Goal: Transaction & Acquisition: Purchase product/service

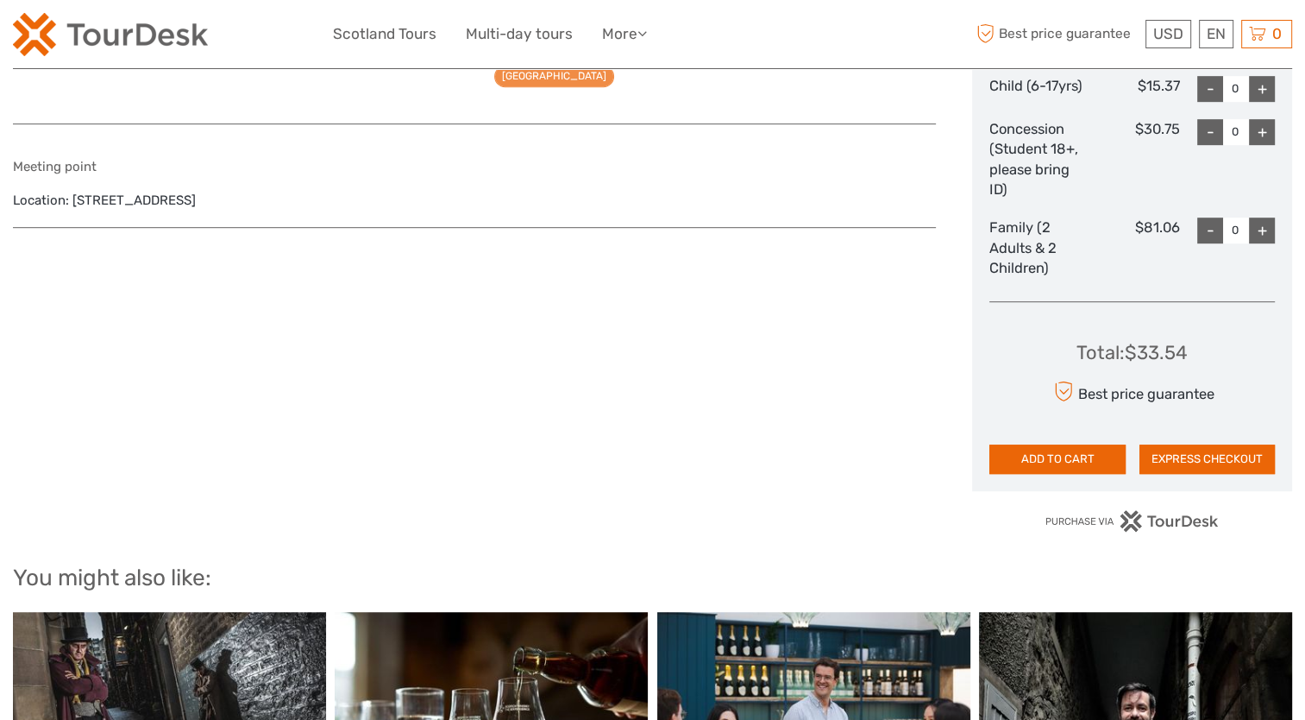
scroll to position [985, 0]
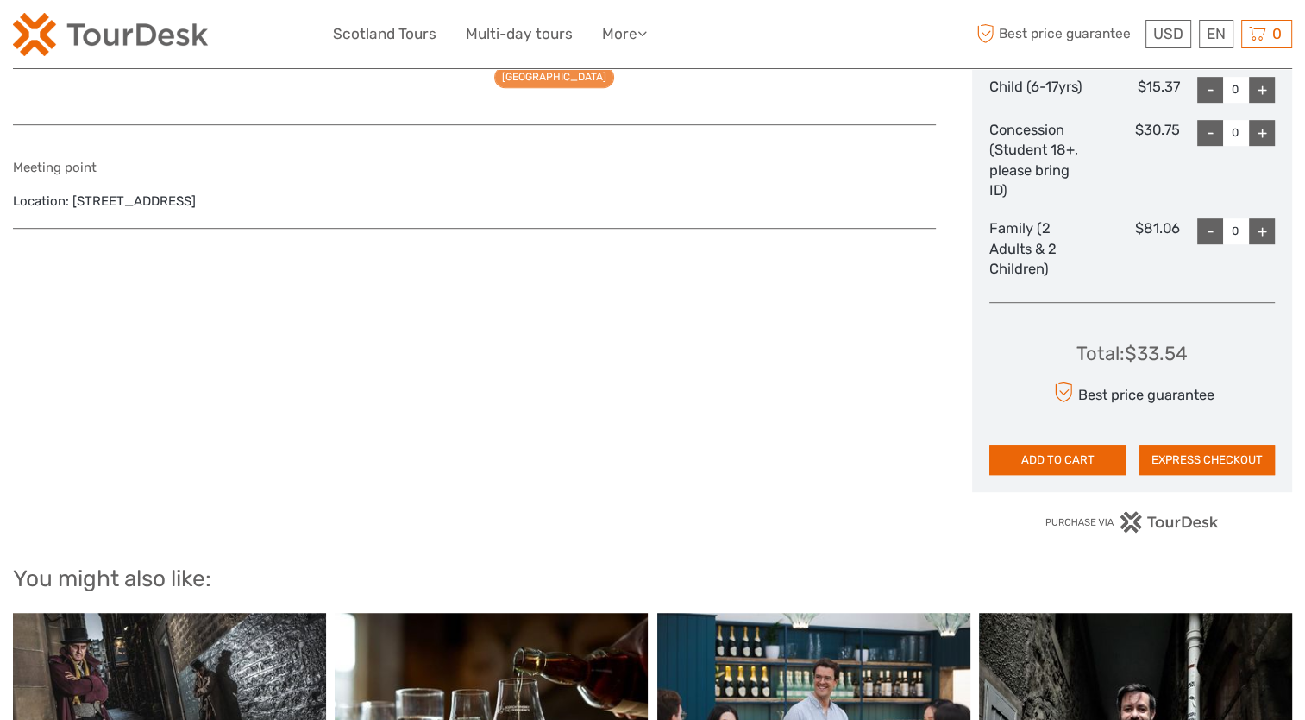
drag, startPoint x: 72, startPoint y: 190, endPoint x: 366, endPoint y: 204, distance: 293.7
click at [366, 204] on div "Meeting point Location: The Royal Mile, 354 Castlehill, Edinburgh EH1 2NE, Unit…" at bounding box center [474, 185] width 923 height 86
copy div "The Royal Mile, 354 Castlehill, Edinburgh EH1 2NE"
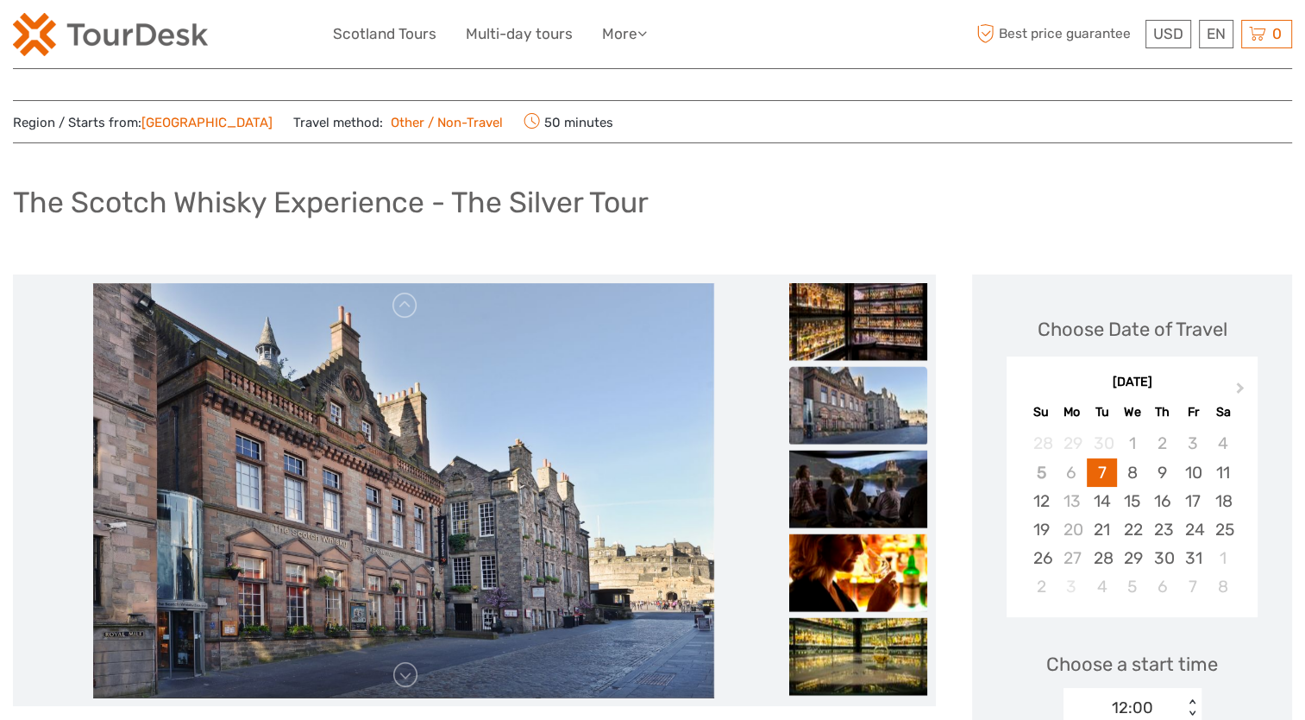
scroll to position [0, 0]
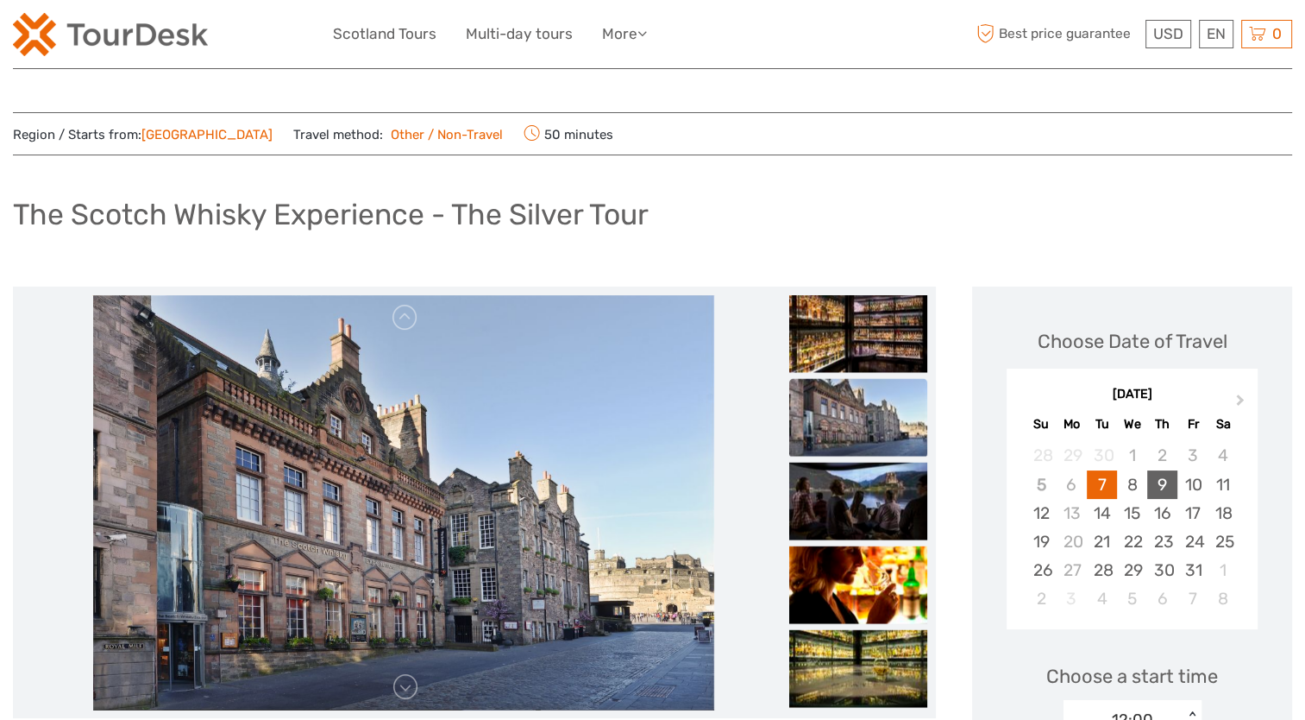
click at [1160, 483] on div "9" at bounding box center [1162, 484] width 30 height 28
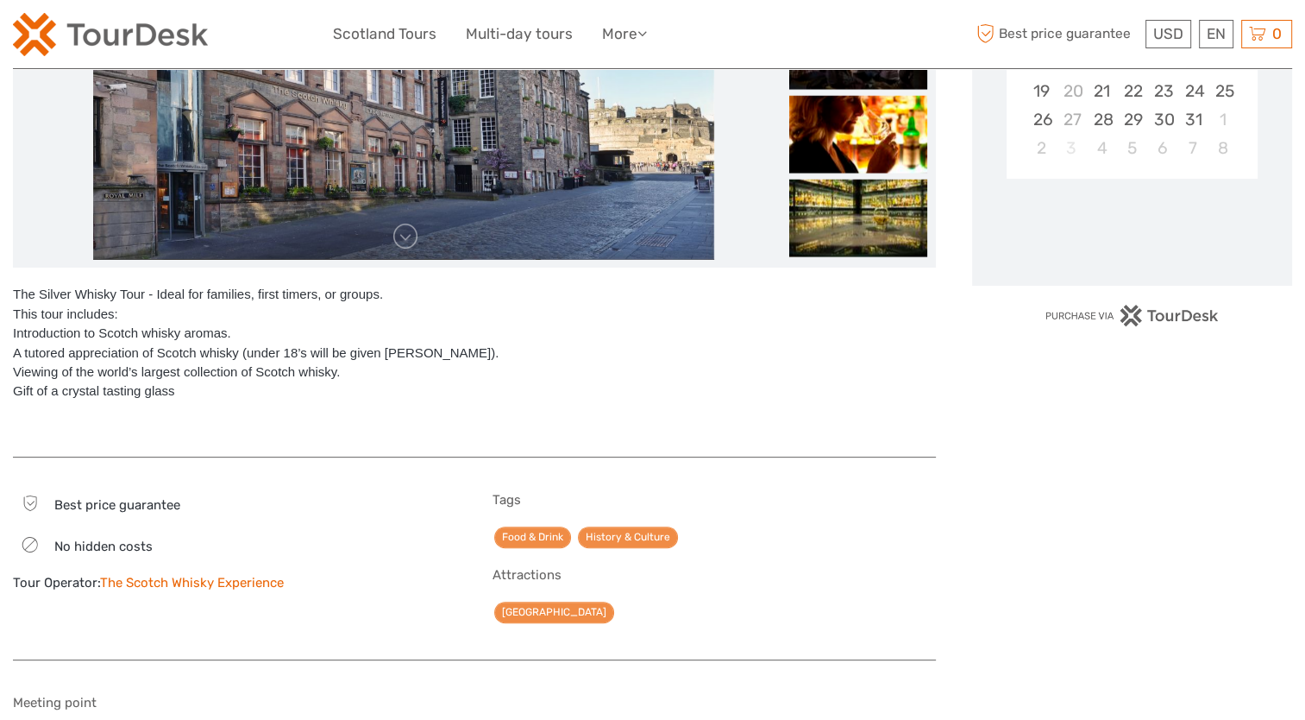
scroll to position [476, 0]
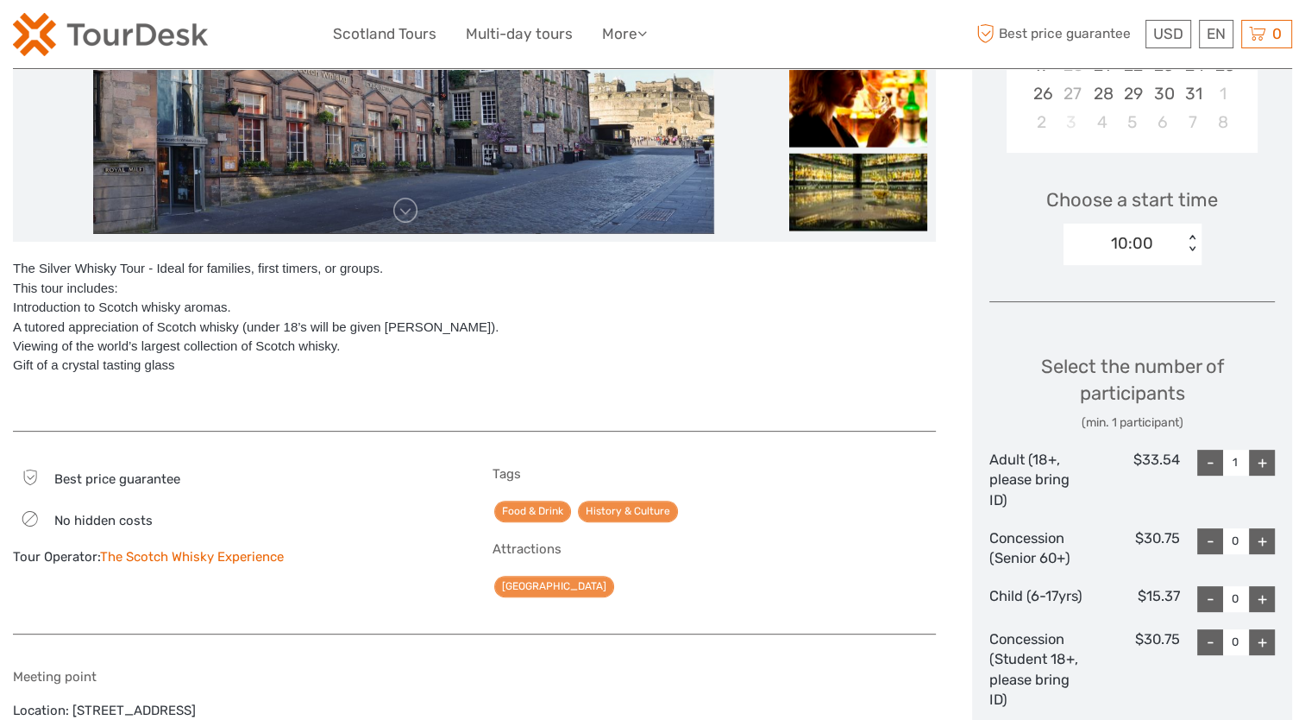
click at [1266, 453] on div "+" at bounding box center [1262, 462] width 26 height 26
click at [1192, 233] on div "10:00 < >" at bounding box center [1133, 243] width 138 height 41
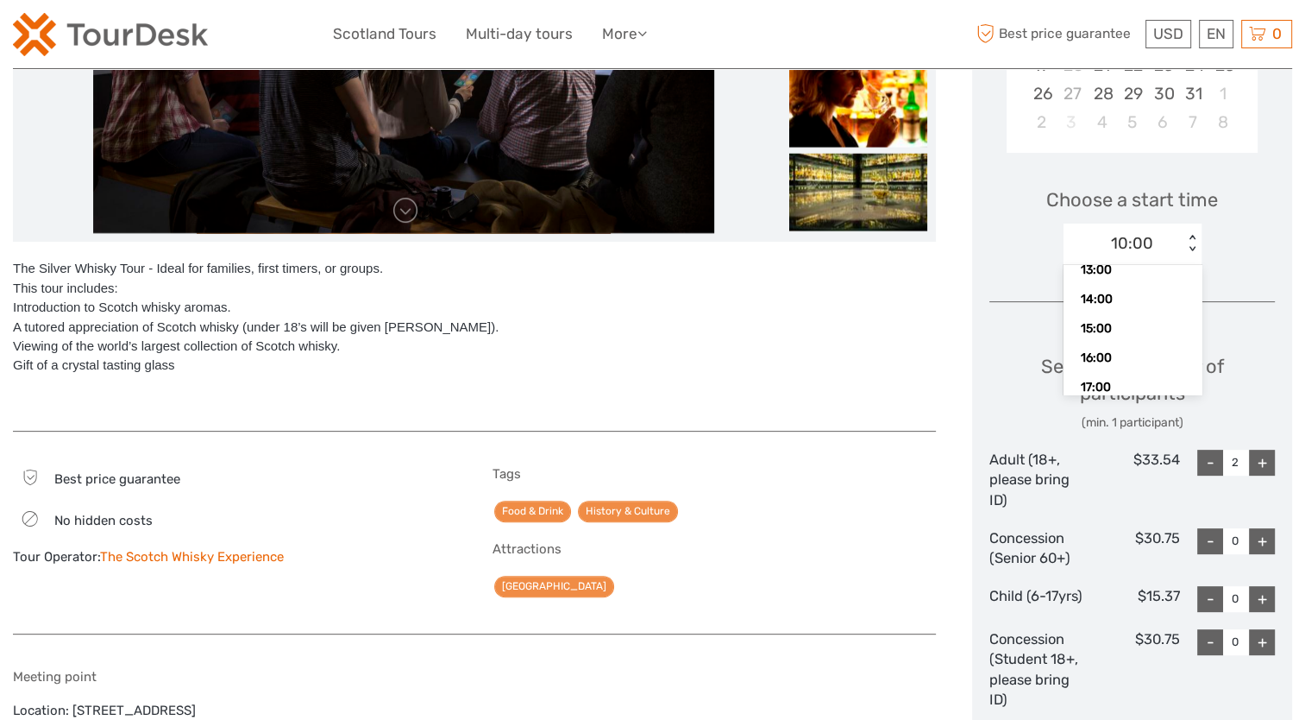
scroll to position [136, 0]
click at [1117, 342] on div "16:00" at bounding box center [1132, 335] width 121 height 29
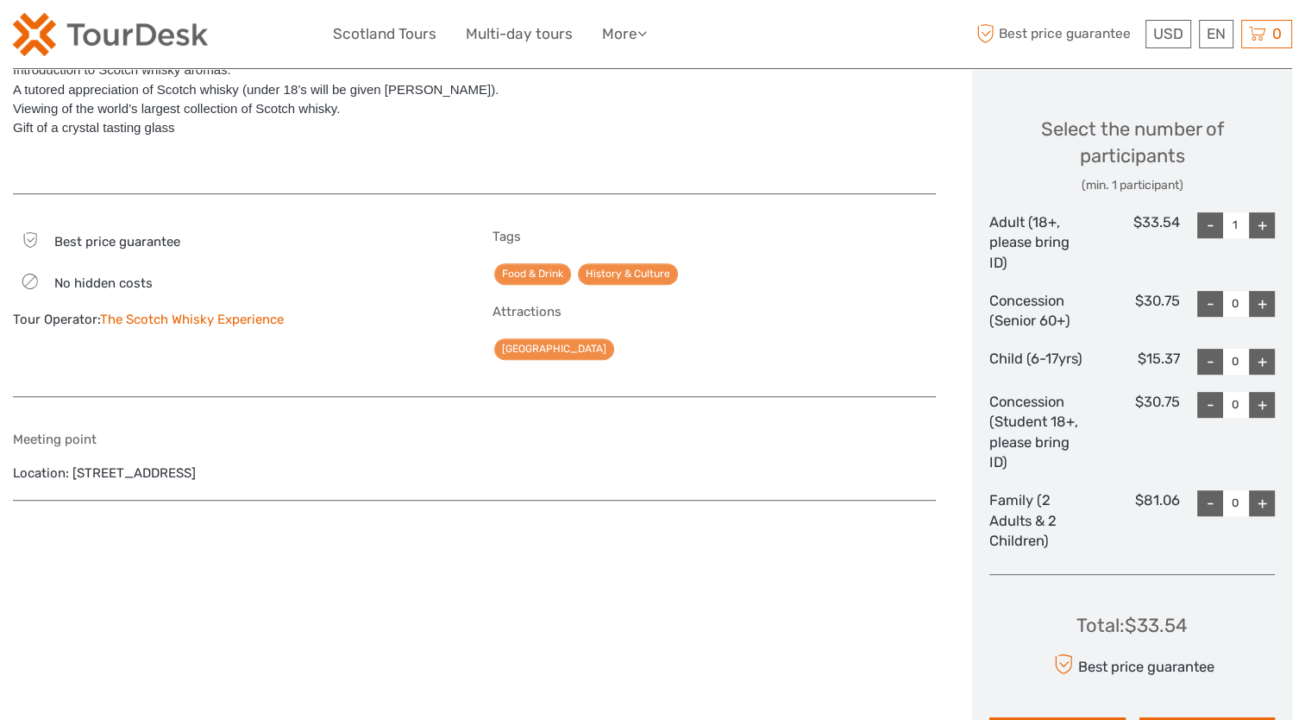
scroll to position [664, 0]
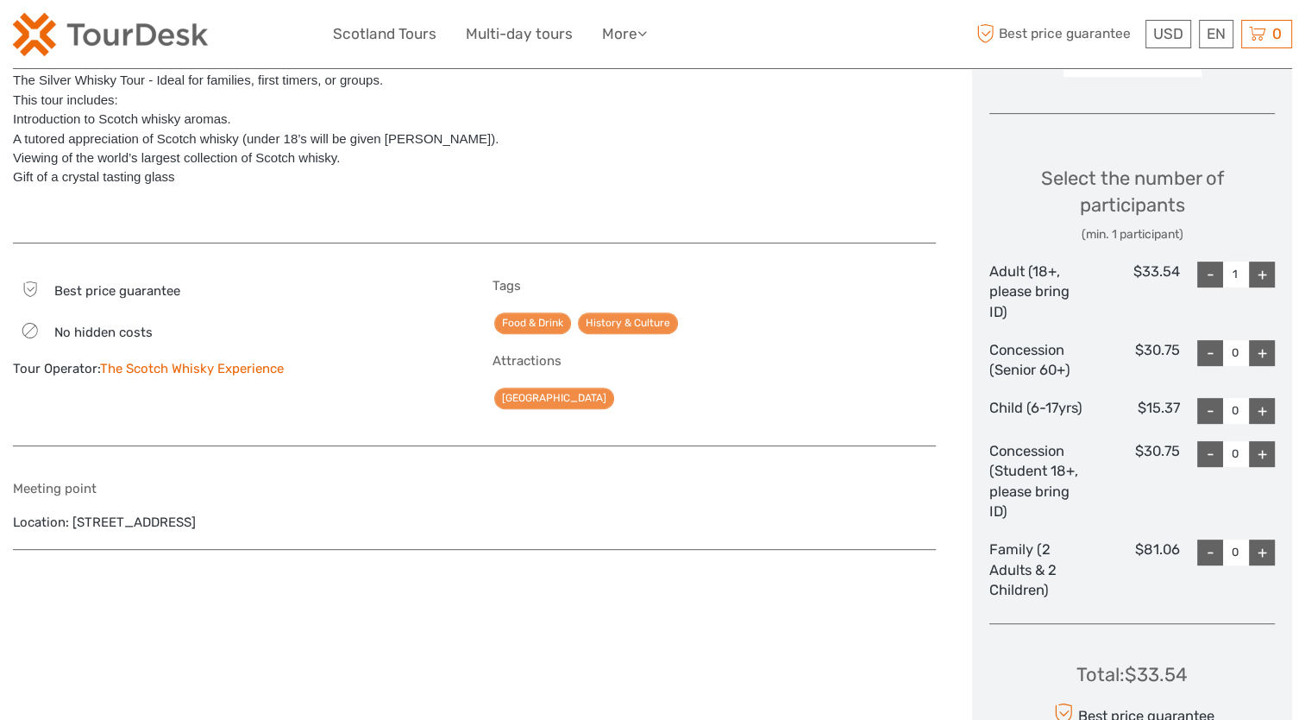
click at [1255, 274] on div "+" at bounding box center [1262, 274] width 26 height 26
type input "2"
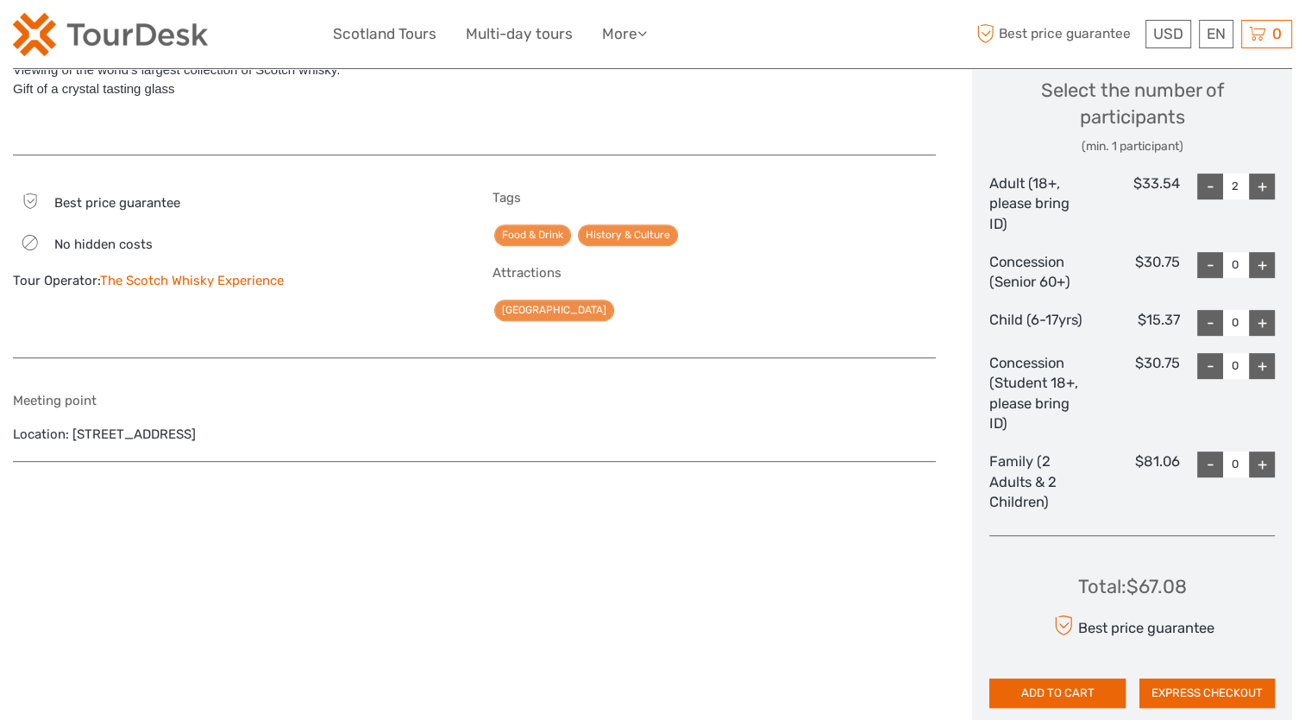
scroll to position [992, 0]
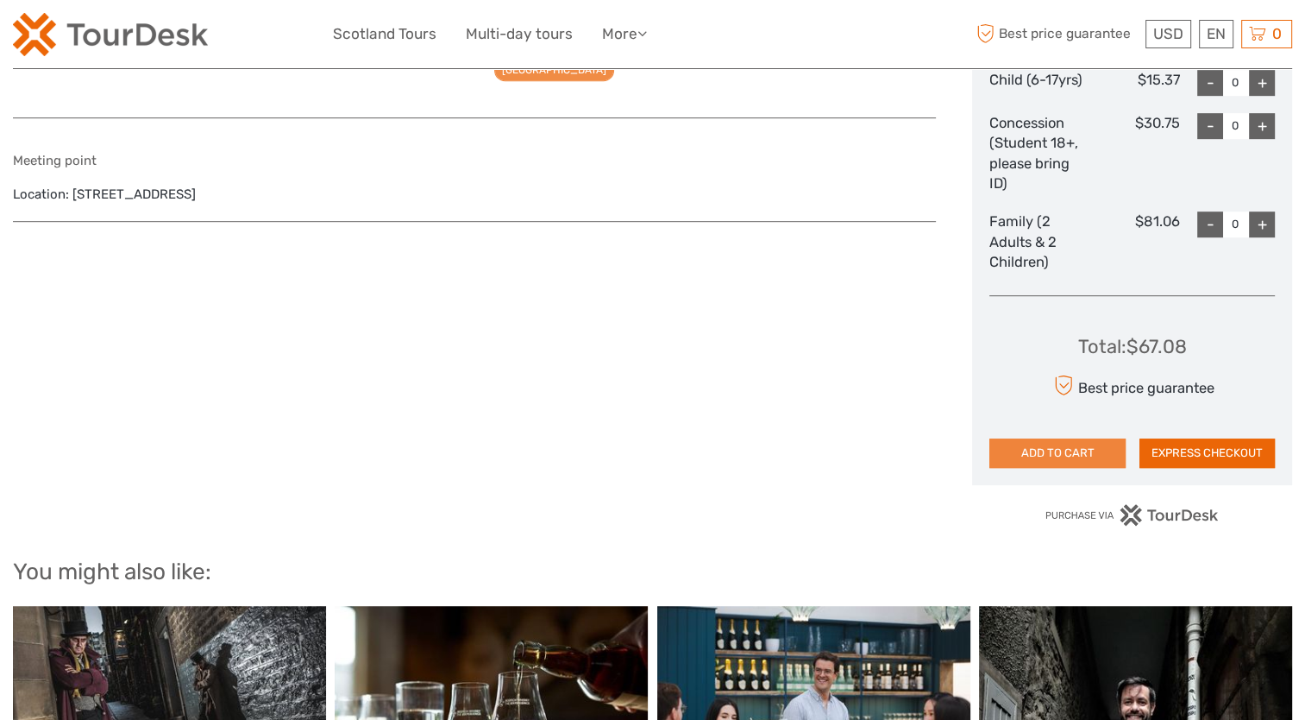
click at [1084, 457] on button "ADD TO CART" at bounding box center [1057, 452] width 135 height 29
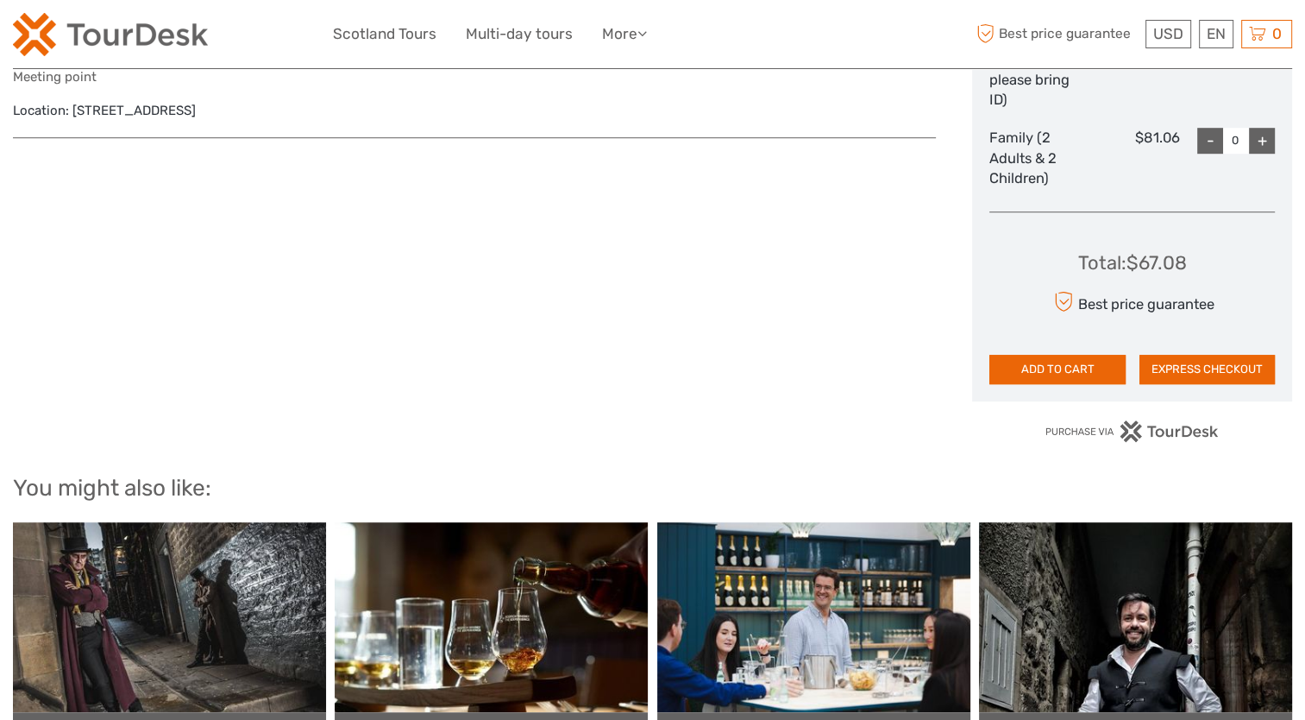
scroll to position [1077, 0]
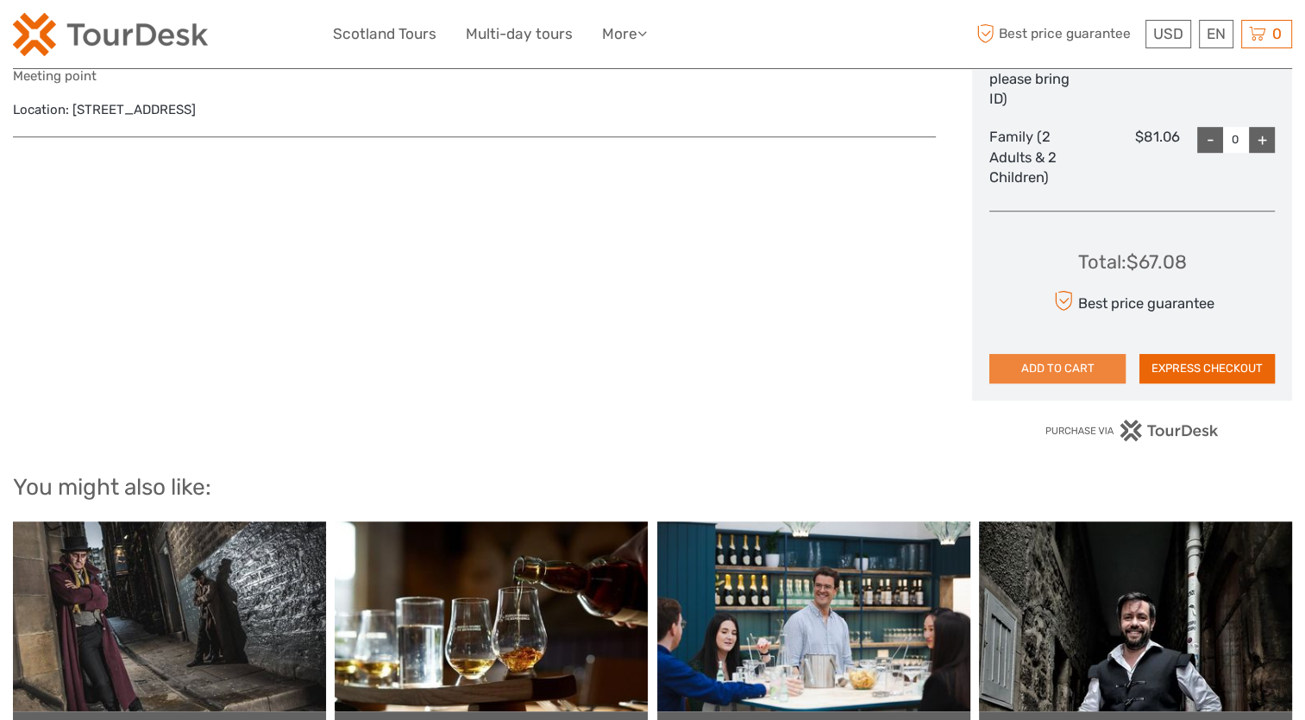
click at [1070, 367] on button "ADD TO CART" at bounding box center [1057, 368] width 135 height 29
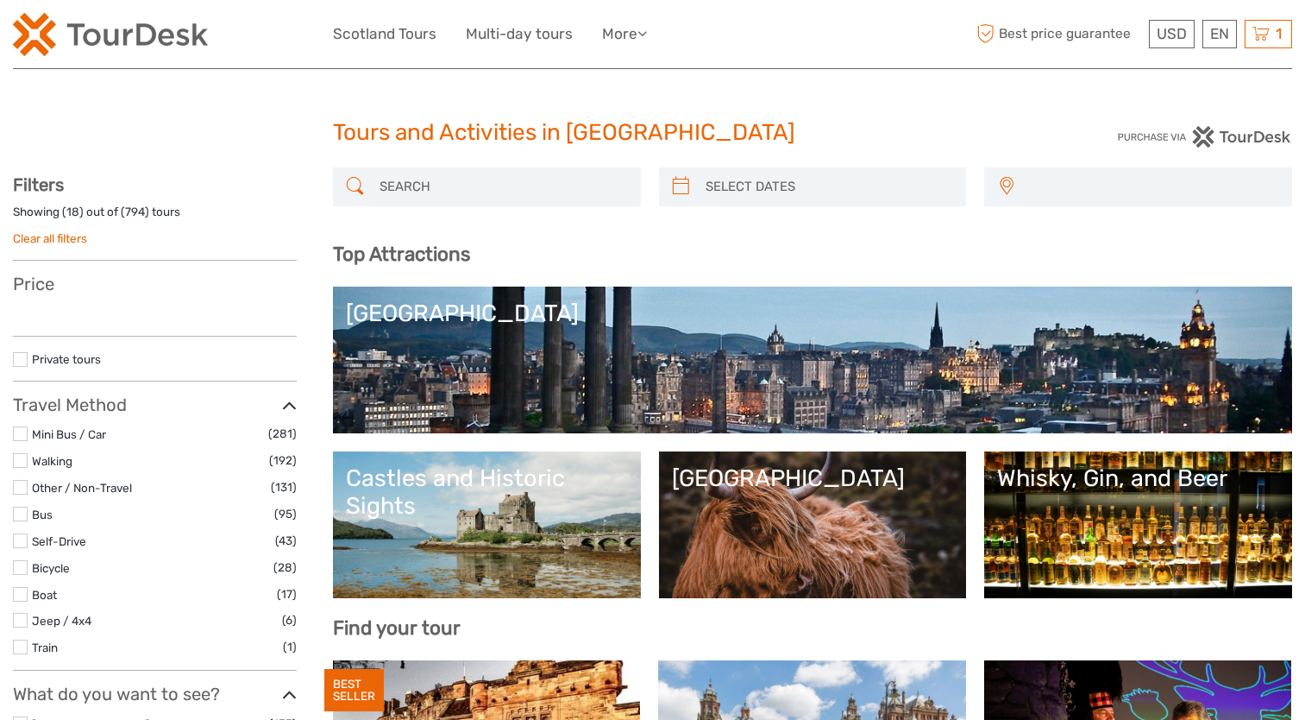
select select
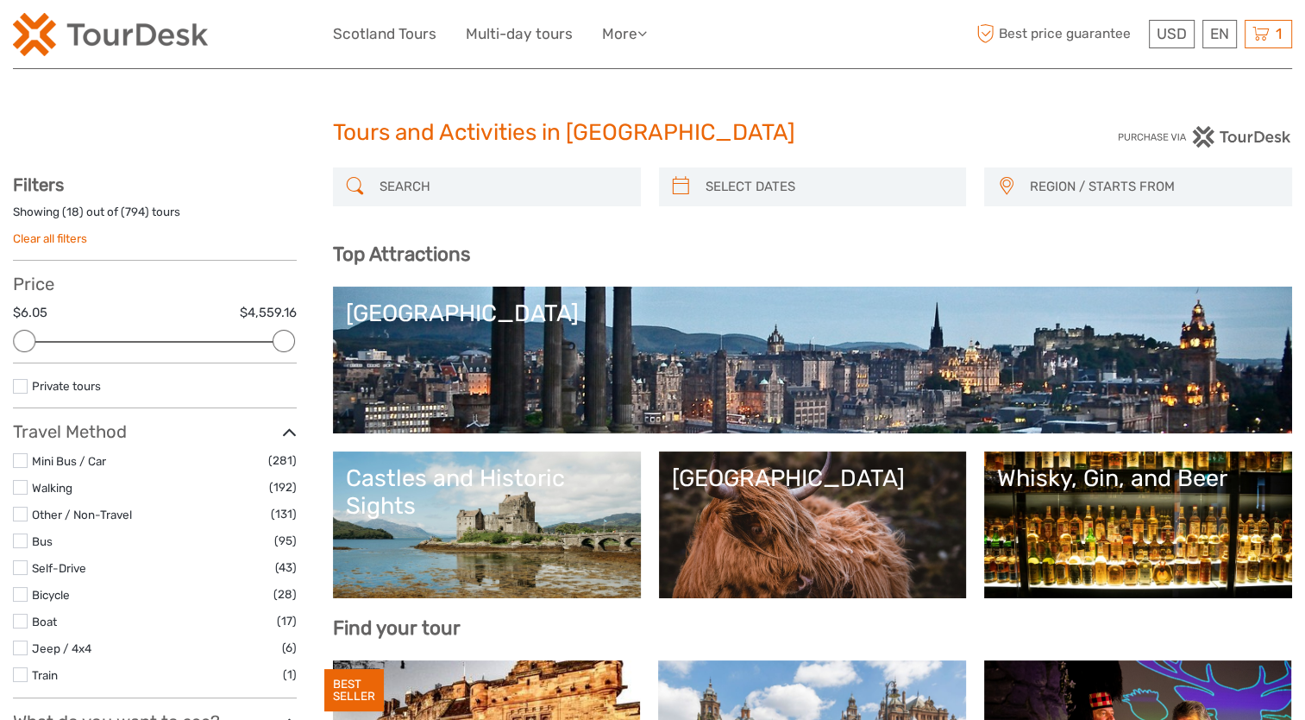
click at [414, 368] on link "[GEOGRAPHIC_DATA]" at bounding box center [812, 359] width 933 height 121
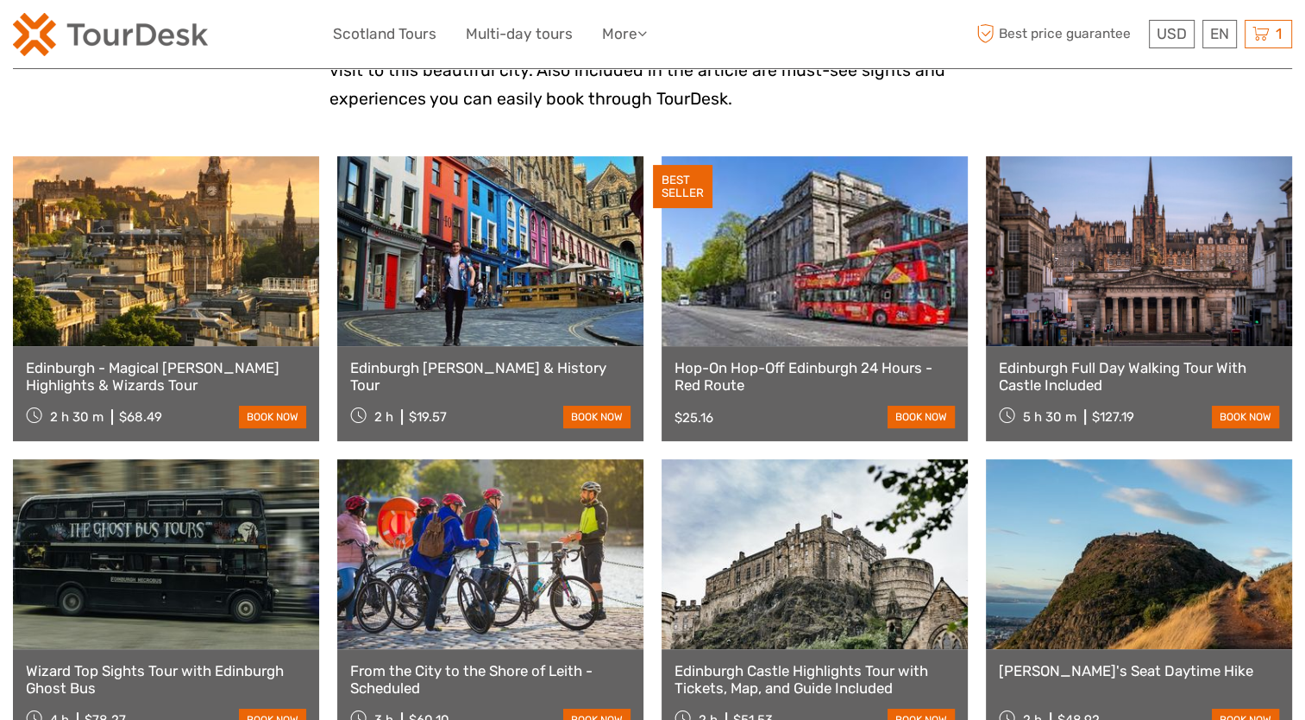
scroll to position [541, 0]
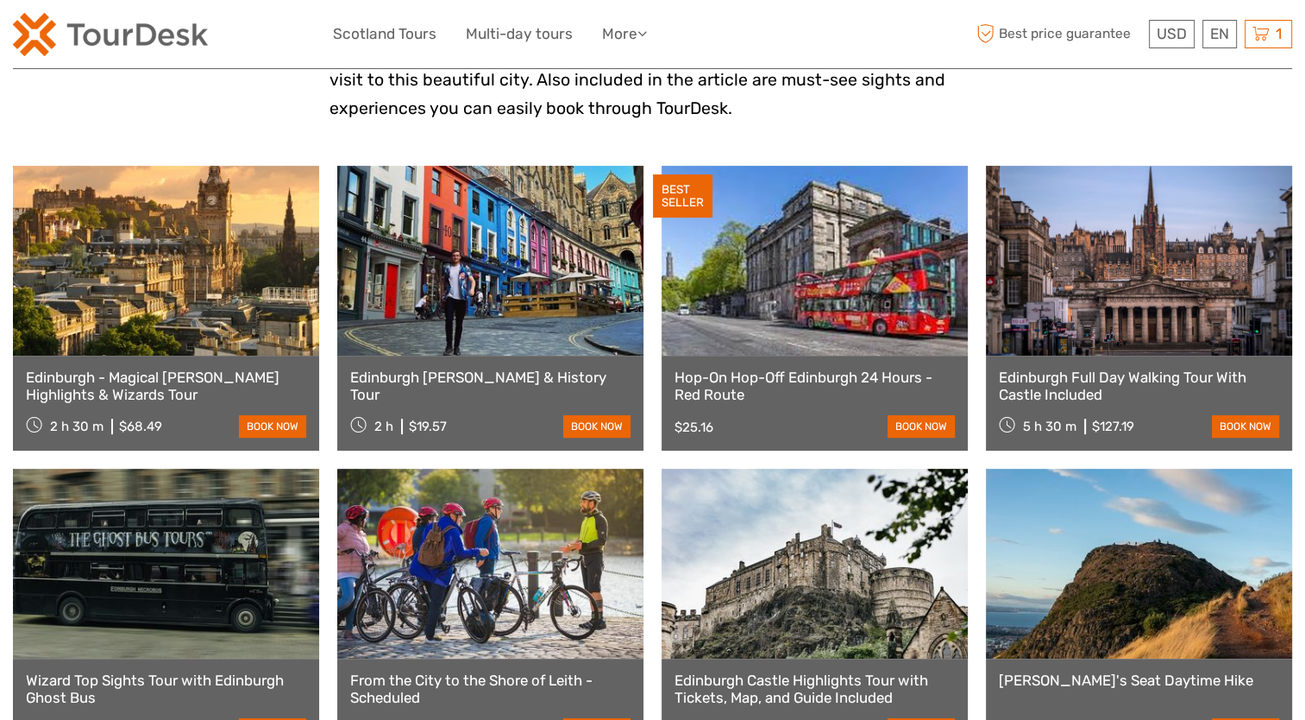
click at [474, 305] on link at bounding box center [490, 261] width 306 height 190
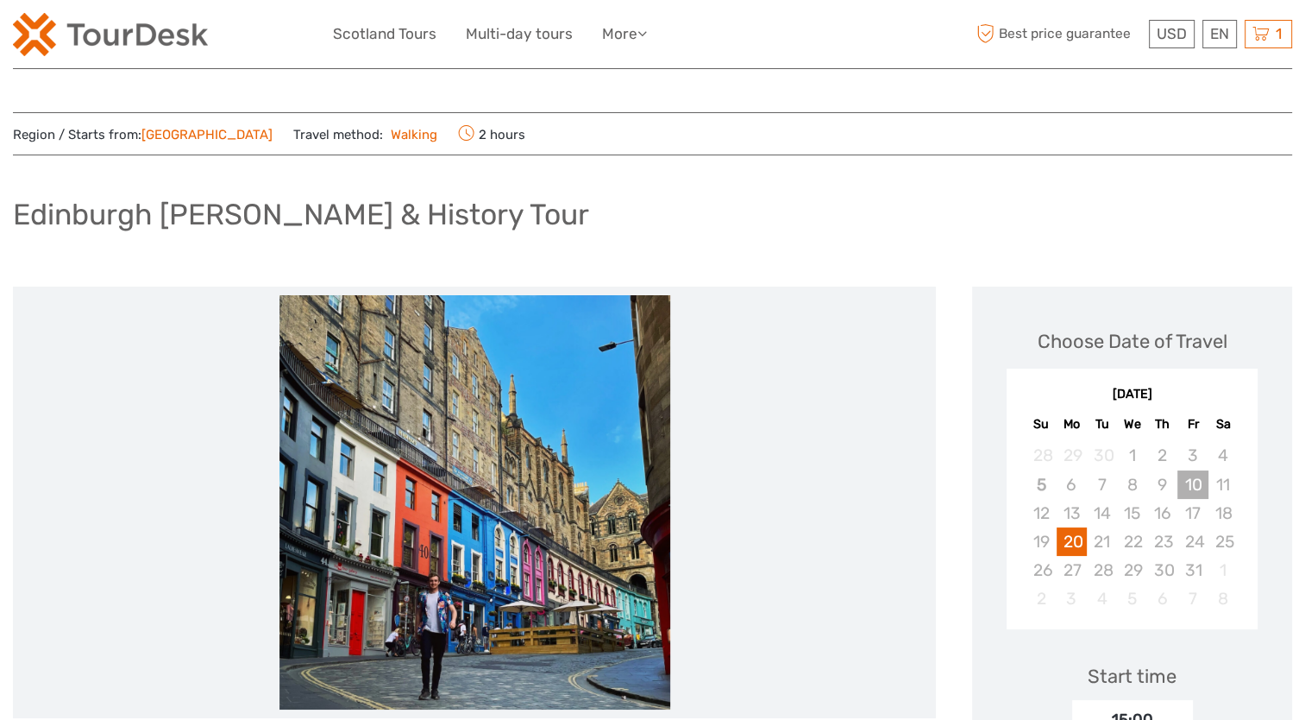
click at [1187, 487] on div "10" at bounding box center [1193, 484] width 30 height 28
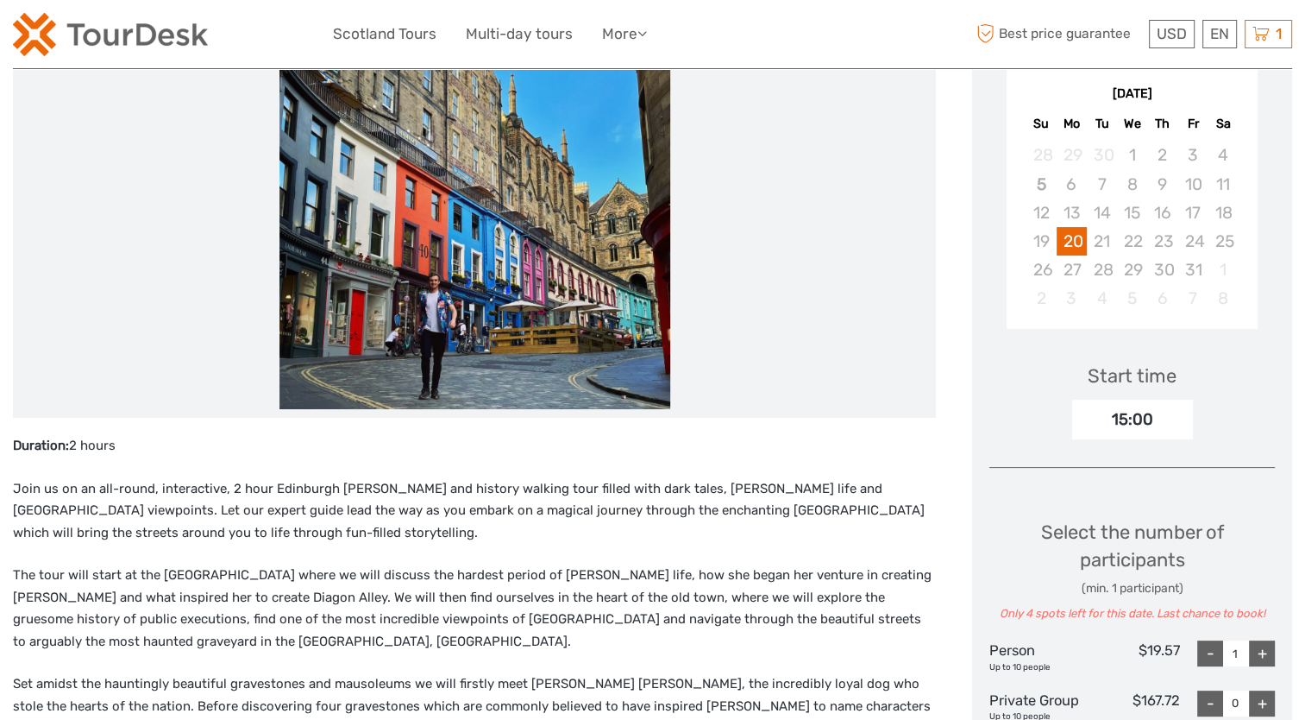
scroll to position [303, 0]
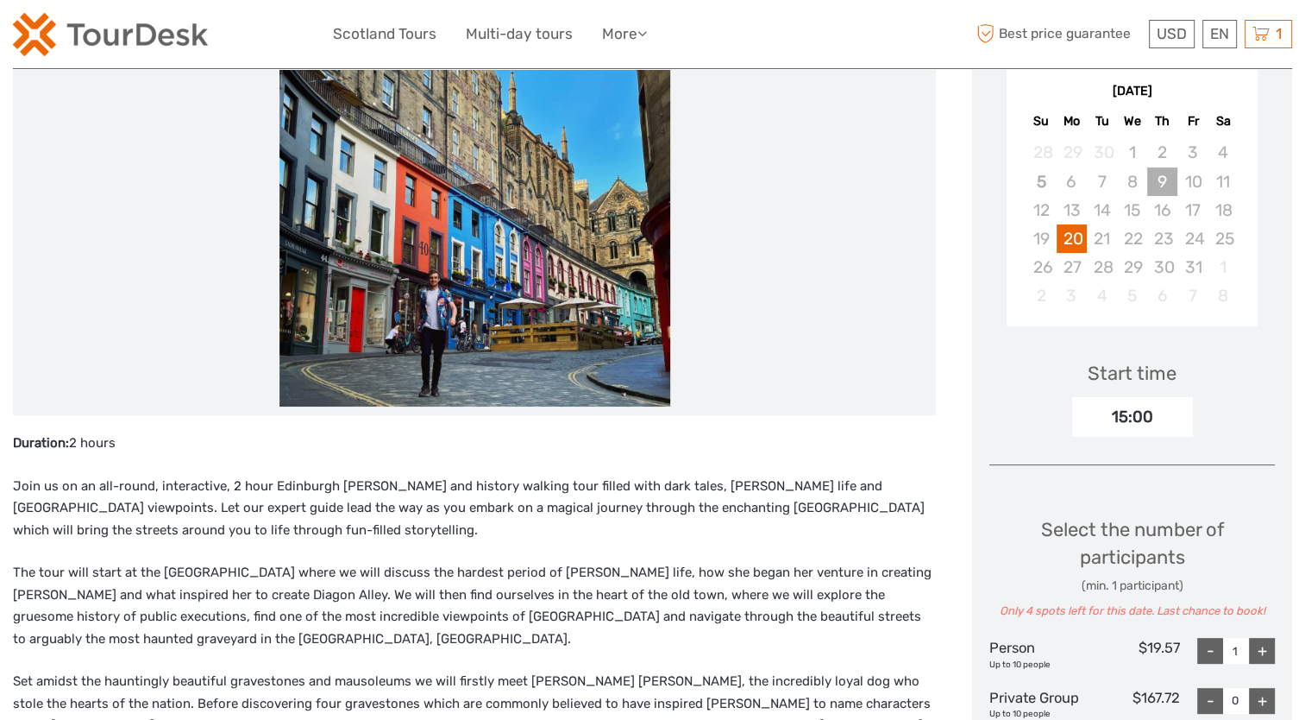
click at [1161, 174] on div "9" at bounding box center [1162, 181] width 30 height 28
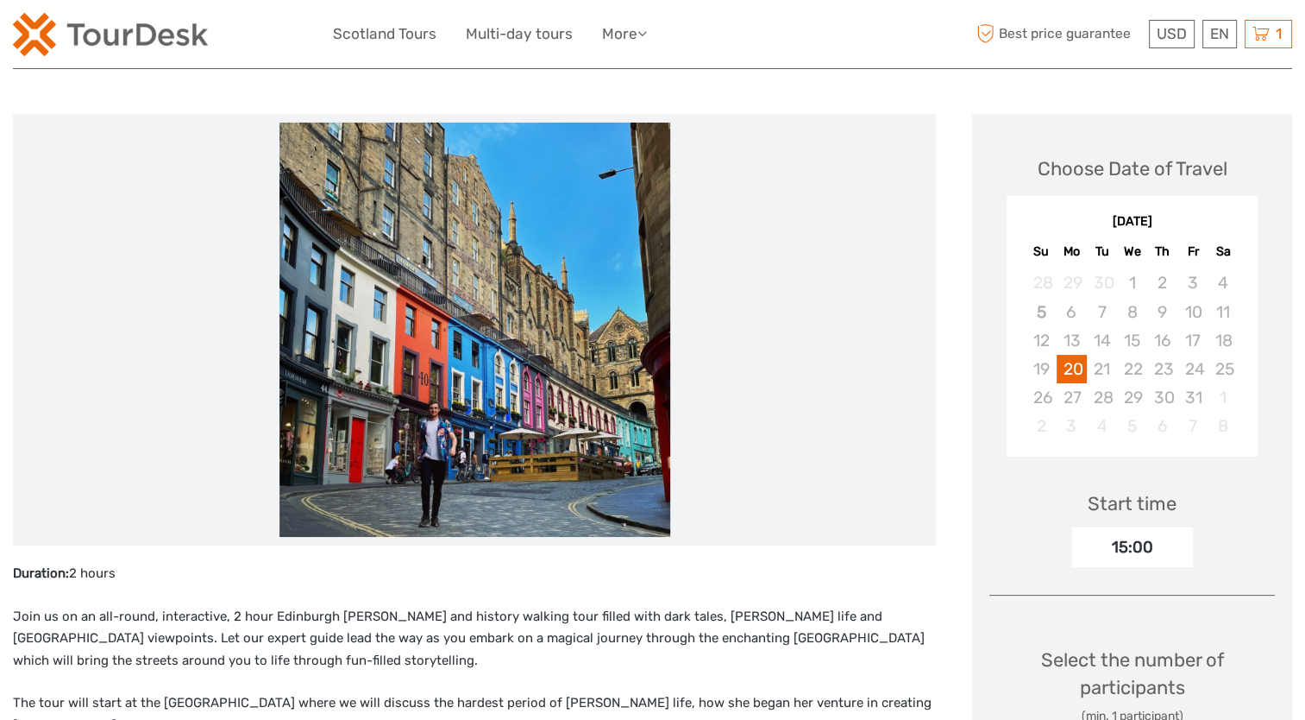
scroll to position [0, 0]
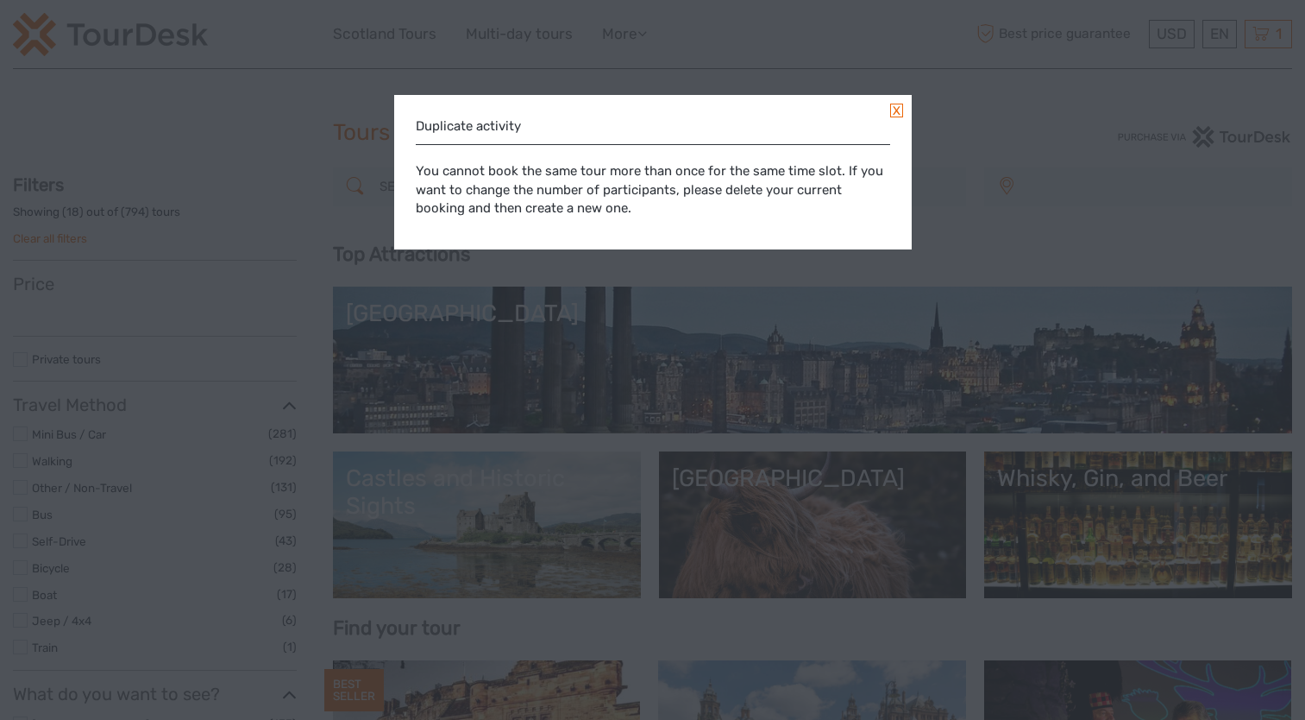
select select
click at [897, 105] on link at bounding box center [896, 111] width 13 height 14
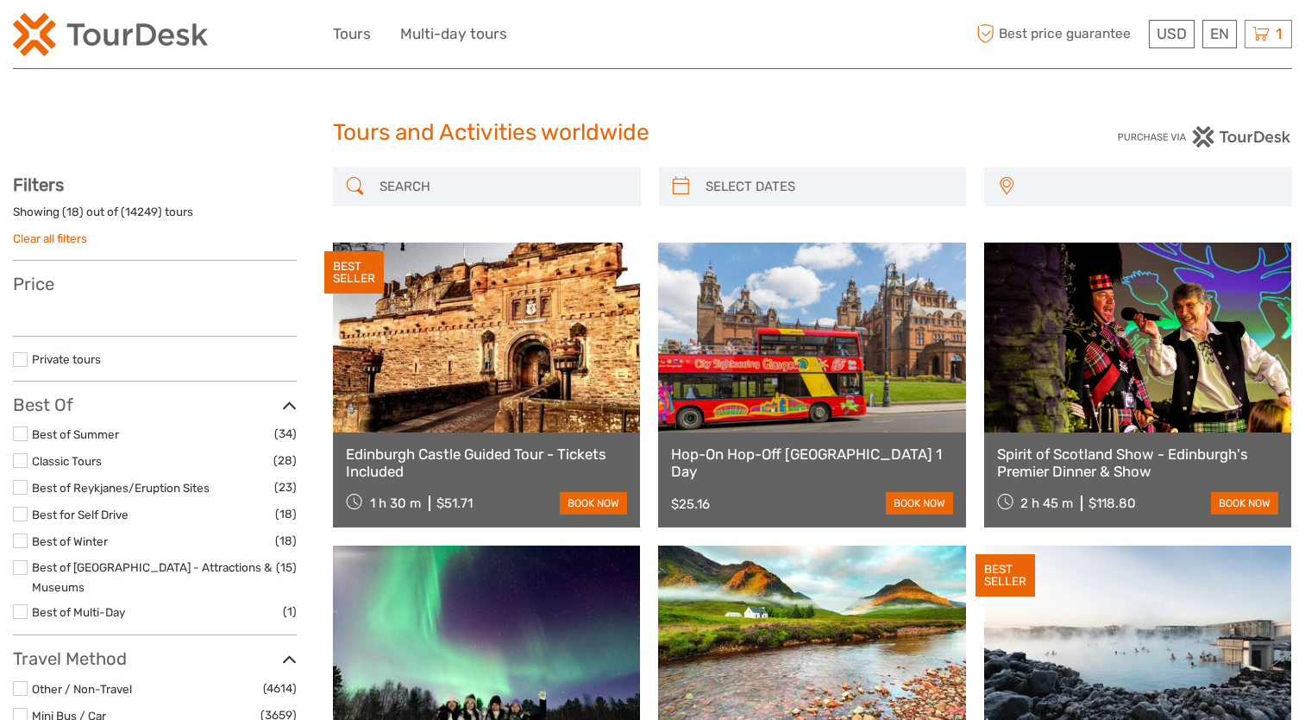
click at [1265, 40] on icon at bounding box center [1261, 34] width 17 height 22
select select
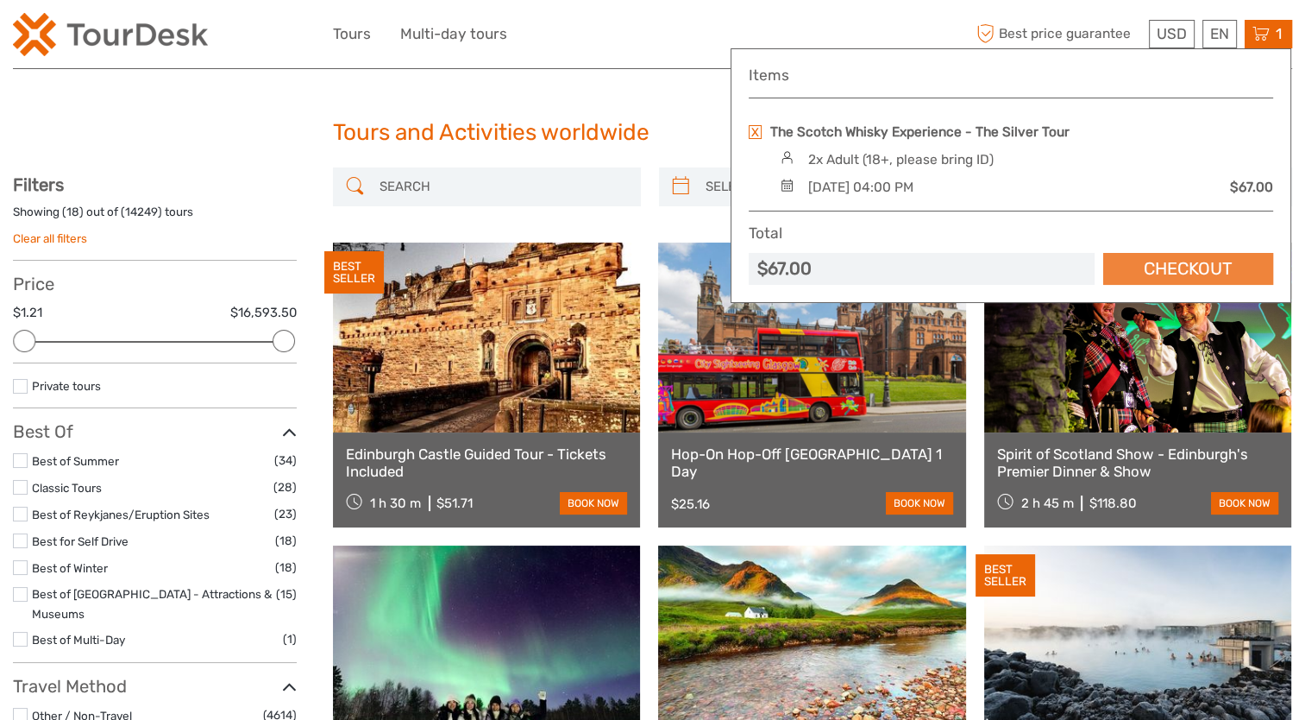
click at [1173, 271] on link "Checkout" at bounding box center [1188, 269] width 170 height 32
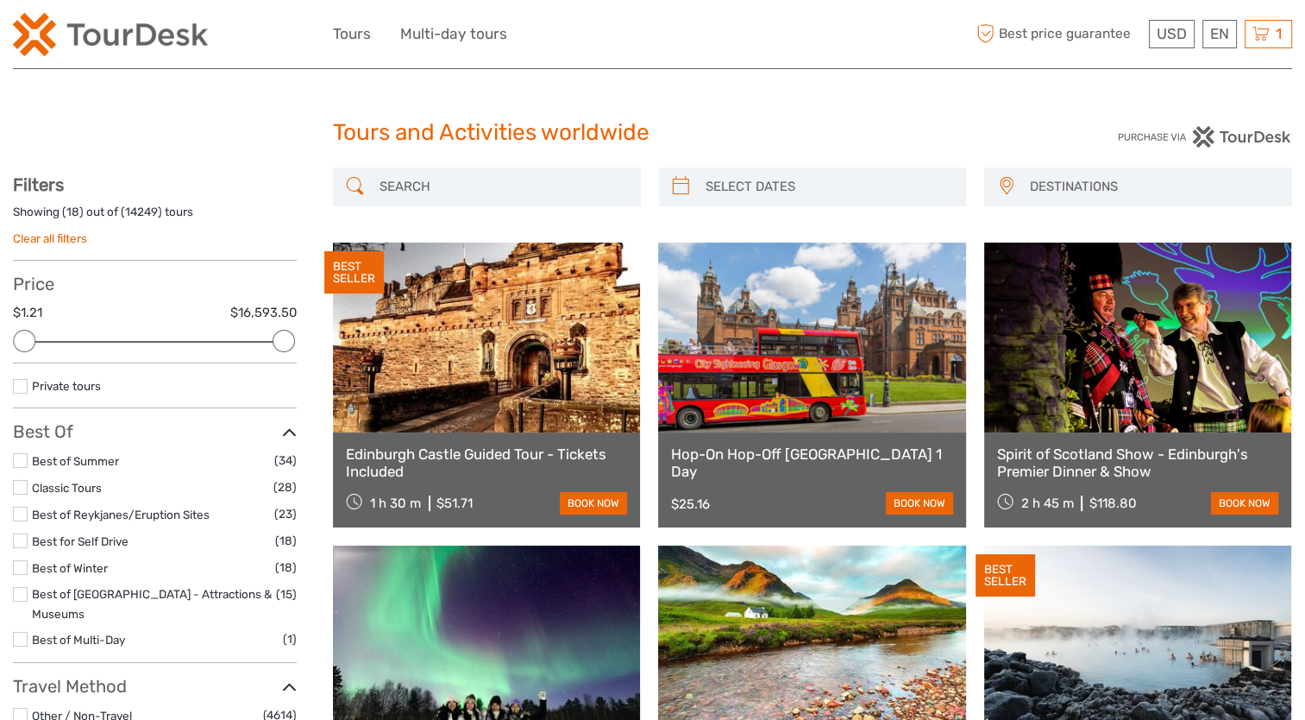
click at [459, 198] on input "search" at bounding box center [503, 187] width 260 height 30
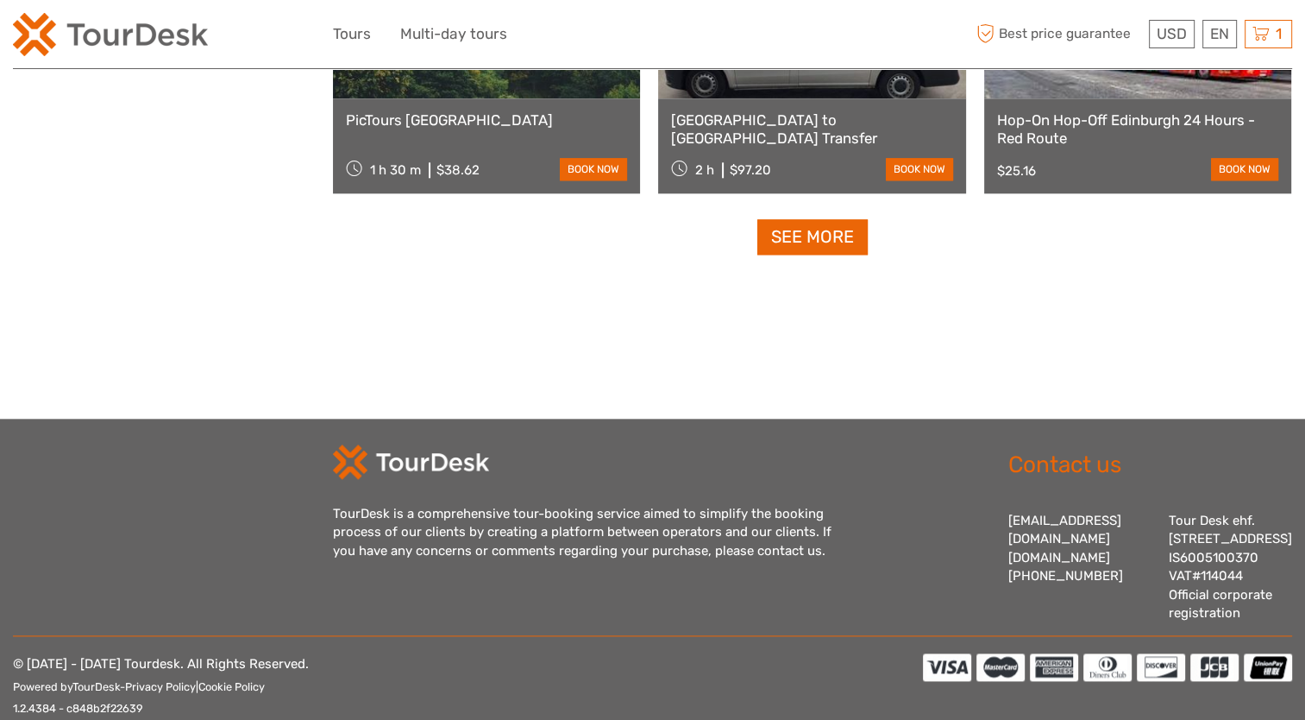
scroll to position [1812, 0]
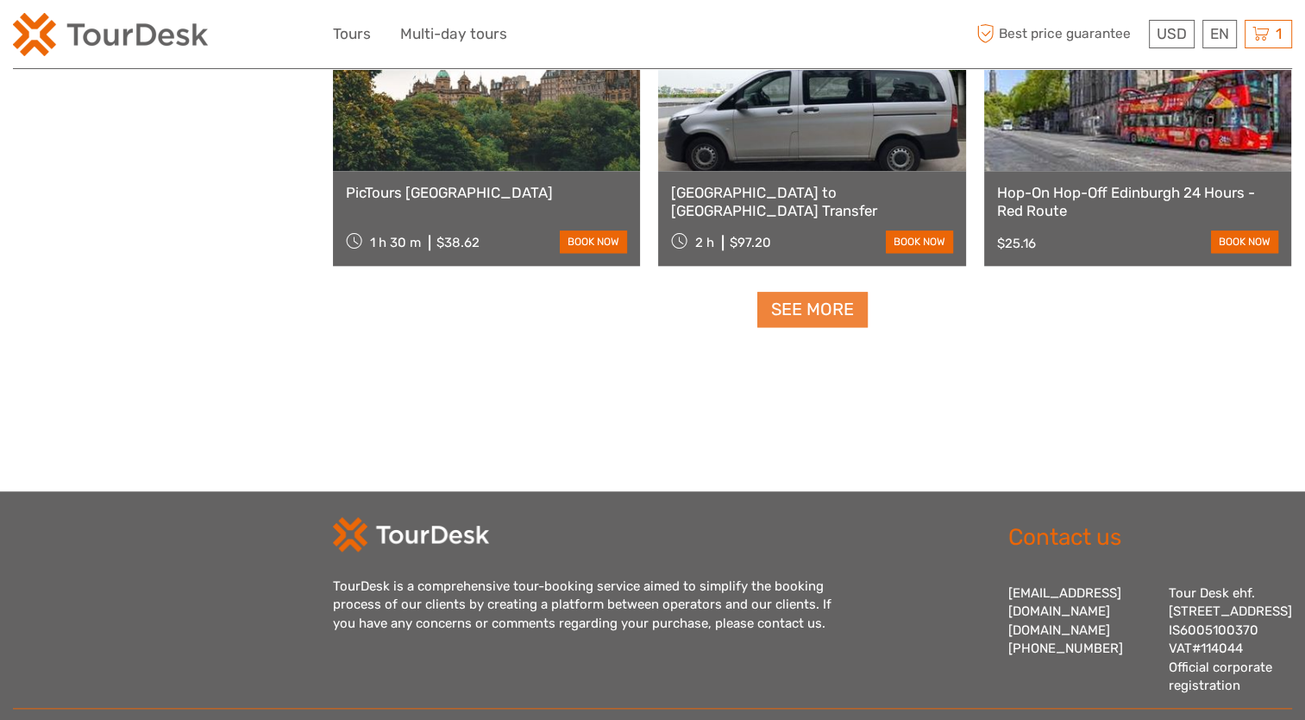
click at [839, 305] on link "See more" at bounding box center [812, 309] width 110 height 35
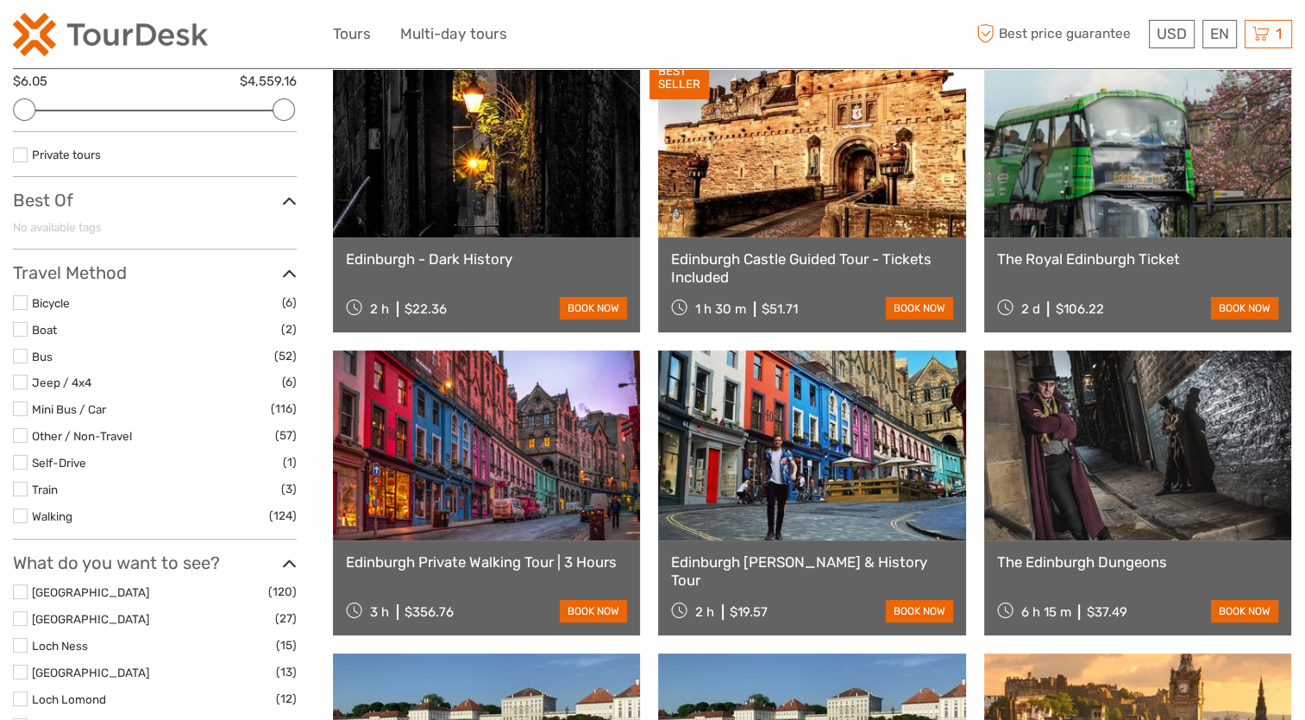
scroll to position [0, 0]
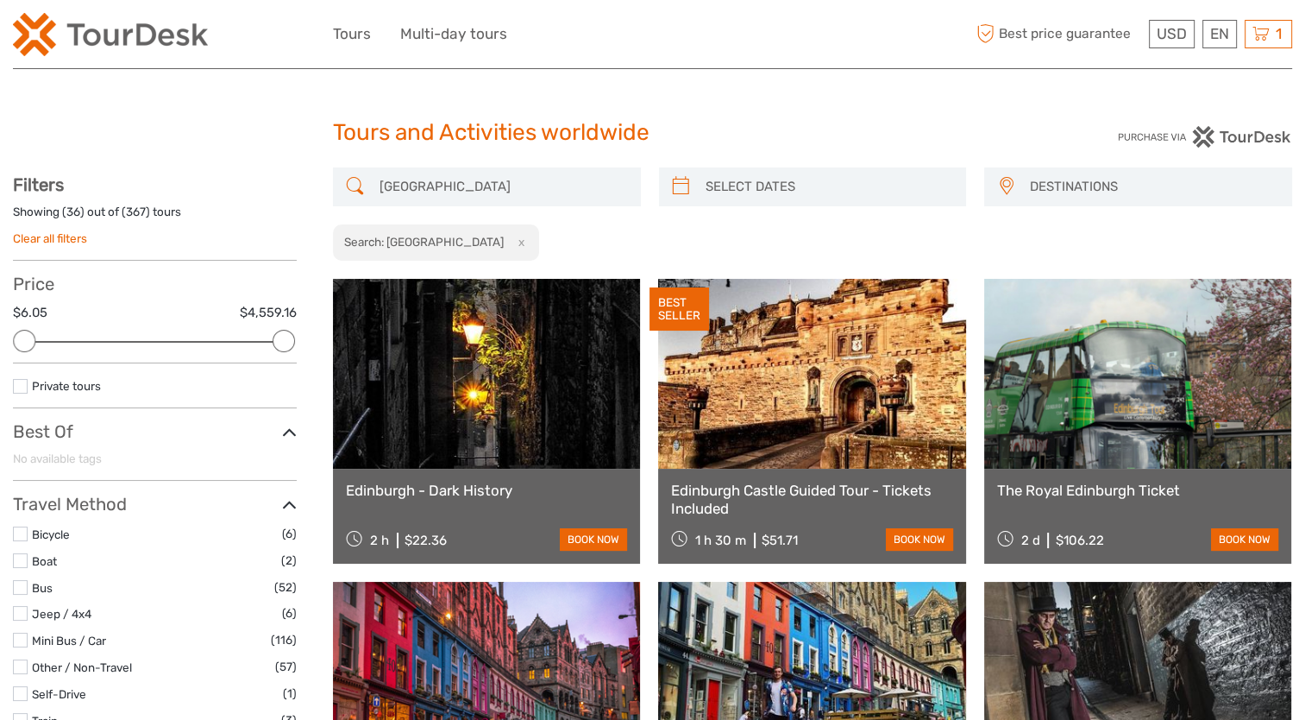
click at [484, 194] on input "edinburg" at bounding box center [503, 187] width 260 height 30
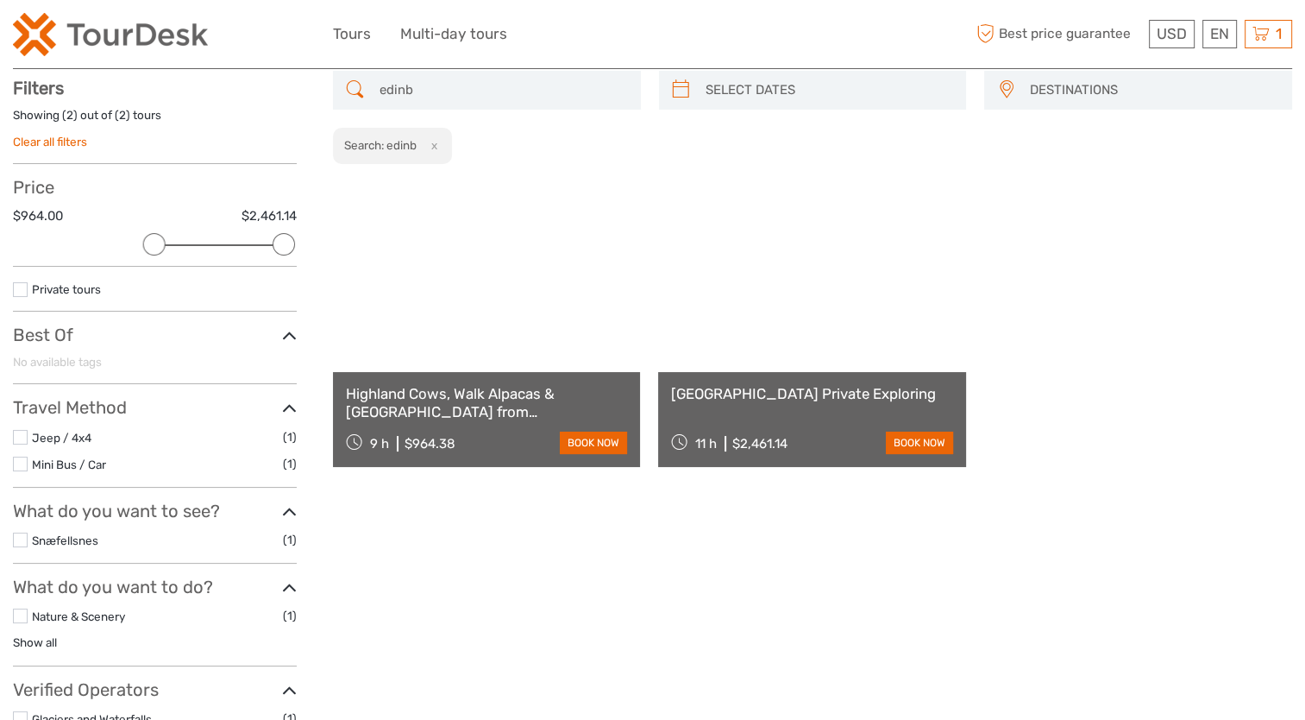
scroll to position [97, 0]
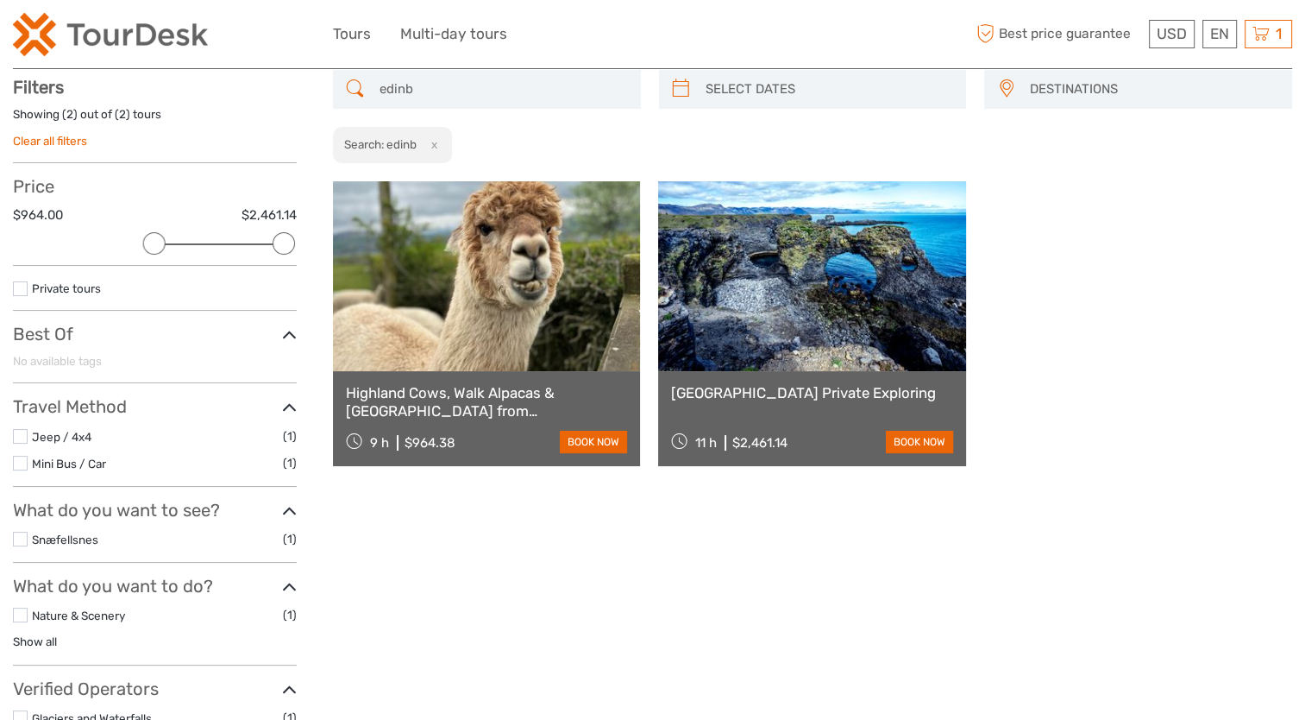
type input "edinb"
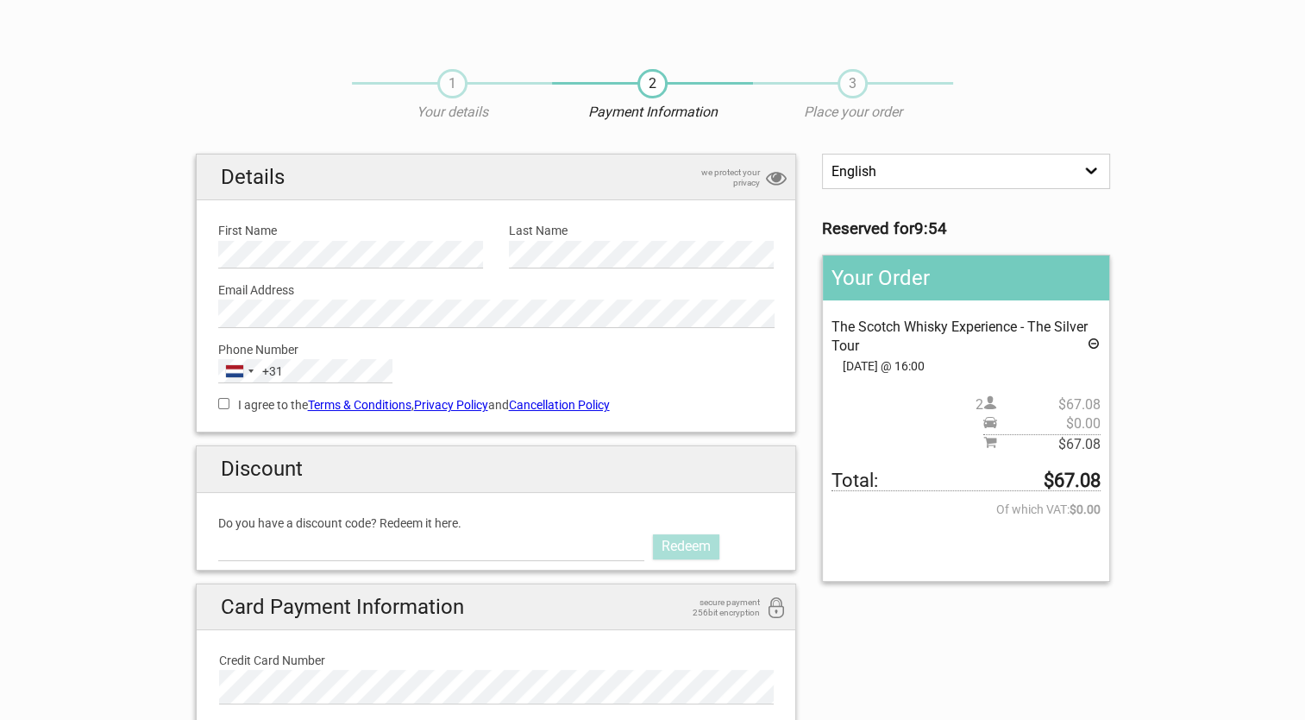
click at [224, 403] on input "I agree to the Terms & Conditions , Privacy Policy and Cancellation Policy" at bounding box center [223, 403] width 11 height 11
checkbox input "true"
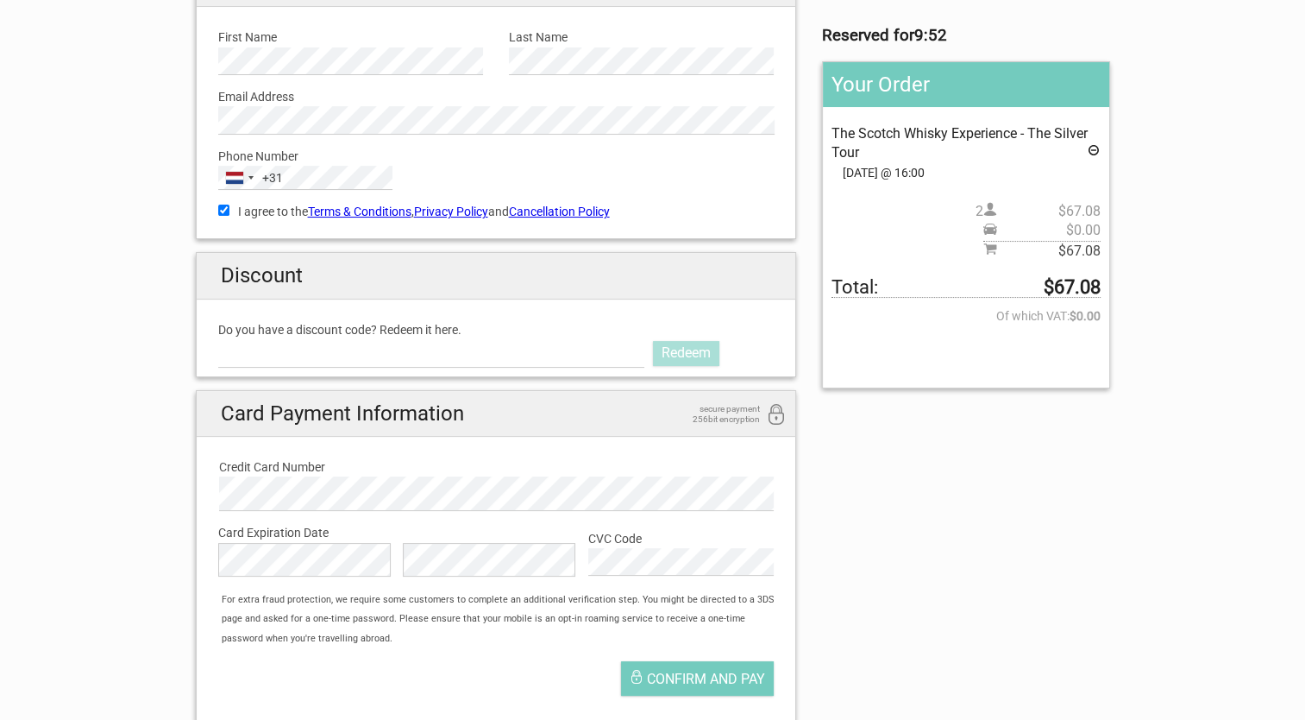
scroll to position [357, 0]
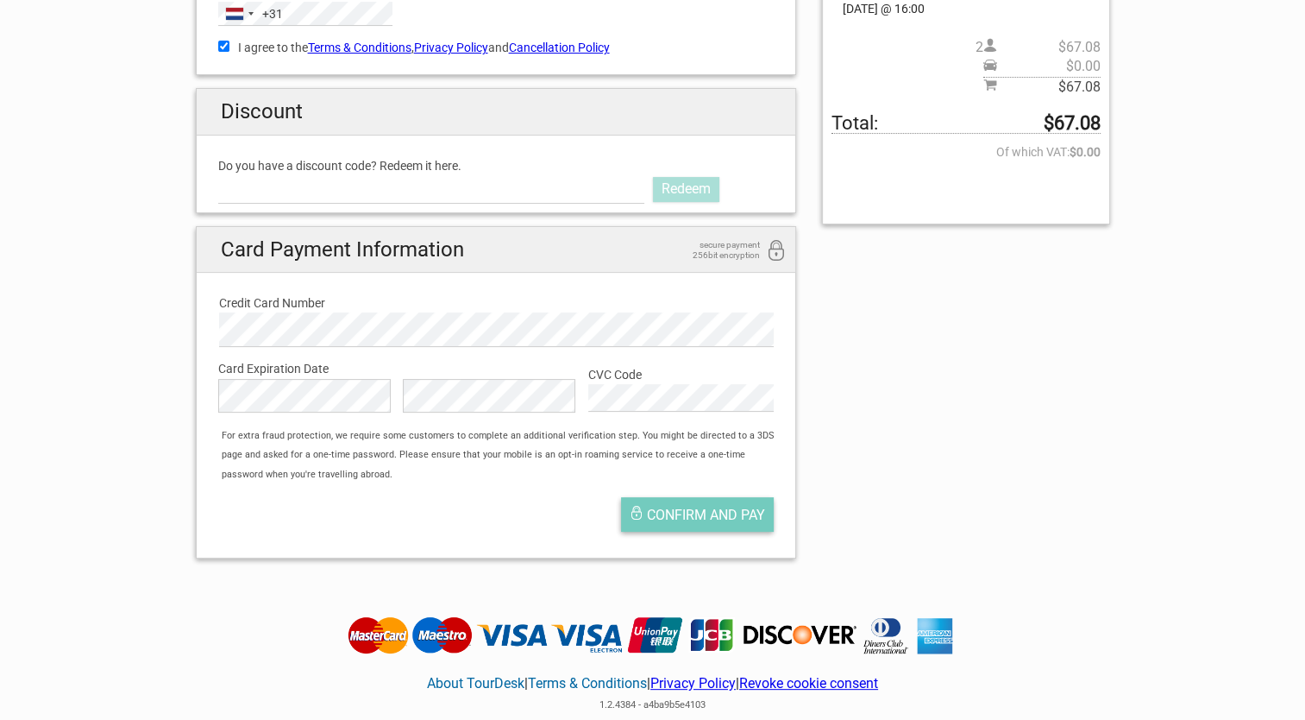
click at [713, 512] on span "Confirm and pay" at bounding box center [706, 514] width 118 height 16
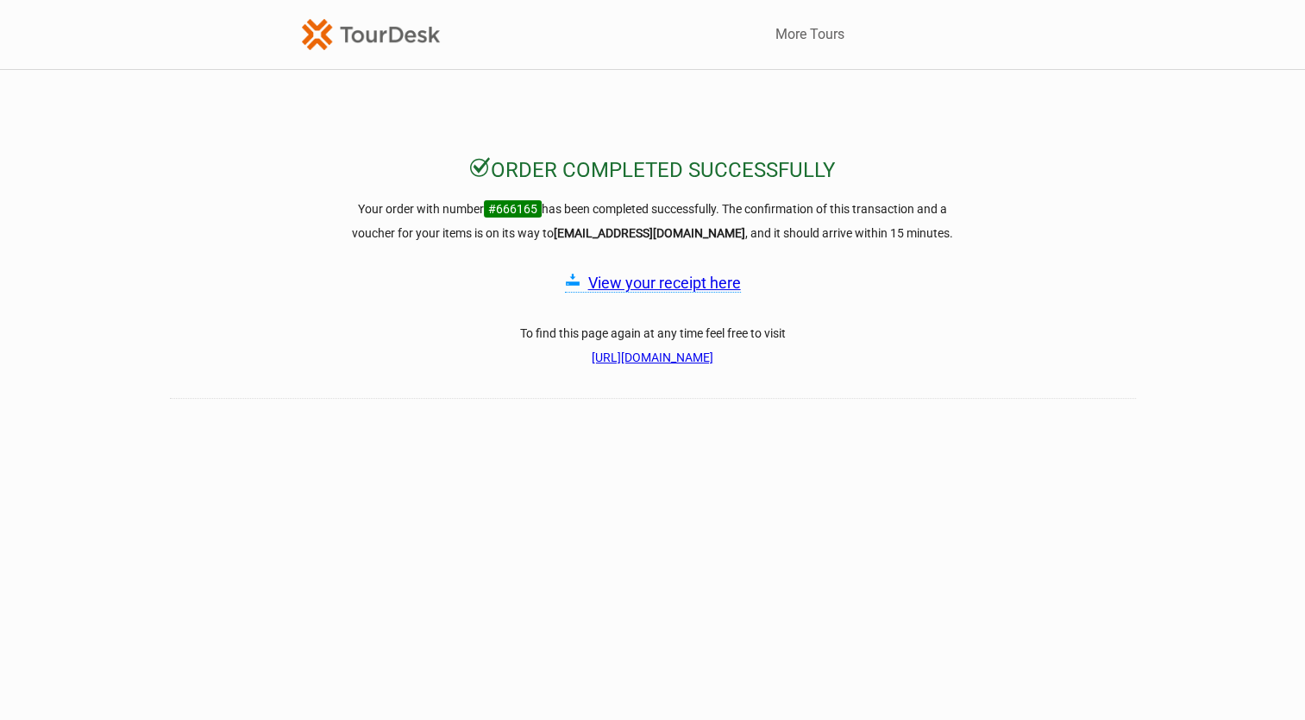
click at [682, 277] on link "View your receipt here" at bounding box center [664, 282] width 153 height 18
click at [386, 21] on img at bounding box center [371, 34] width 138 height 30
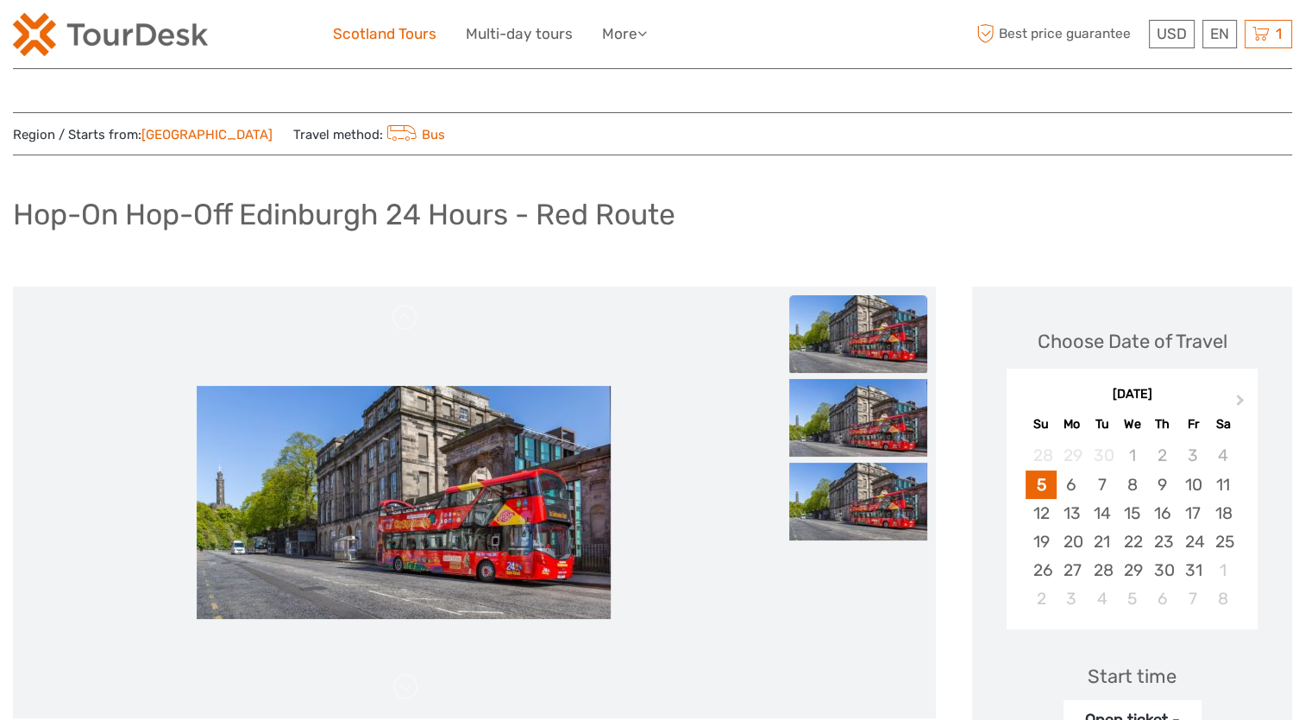
click at [369, 26] on link "Scotland Tours" at bounding box center [385, 34] width 104 height 25
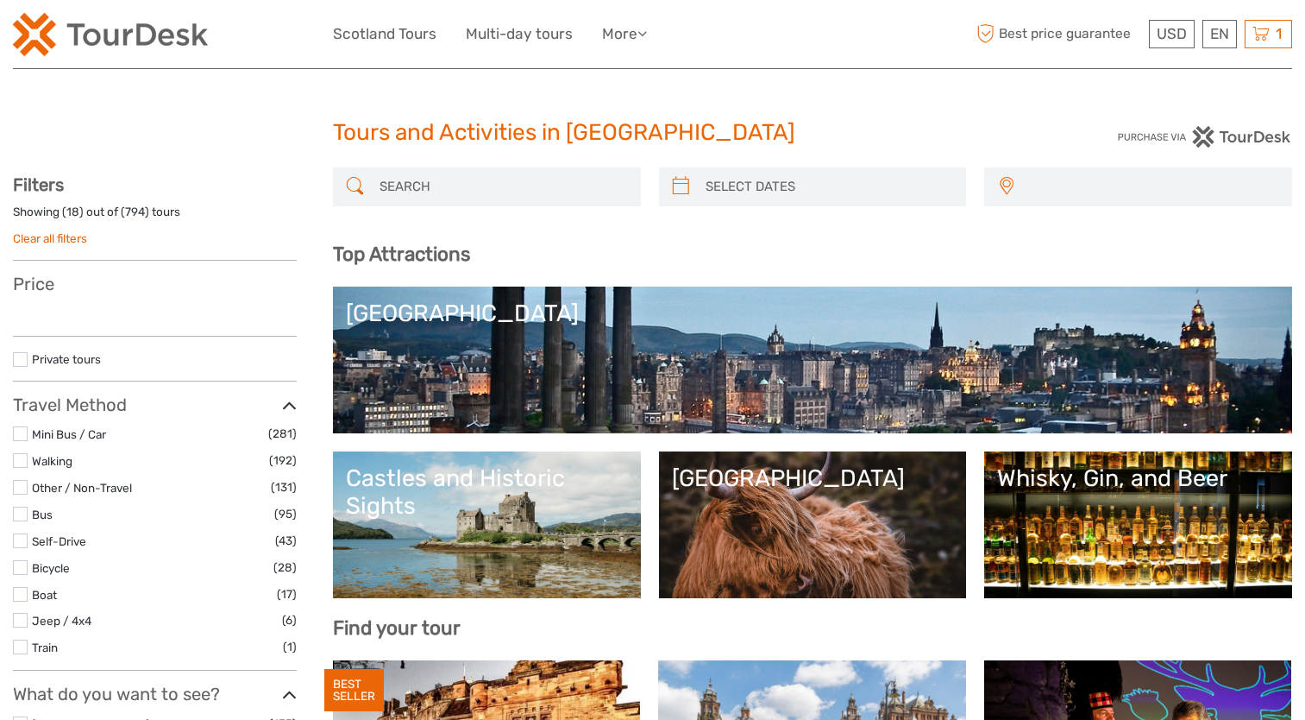
select select
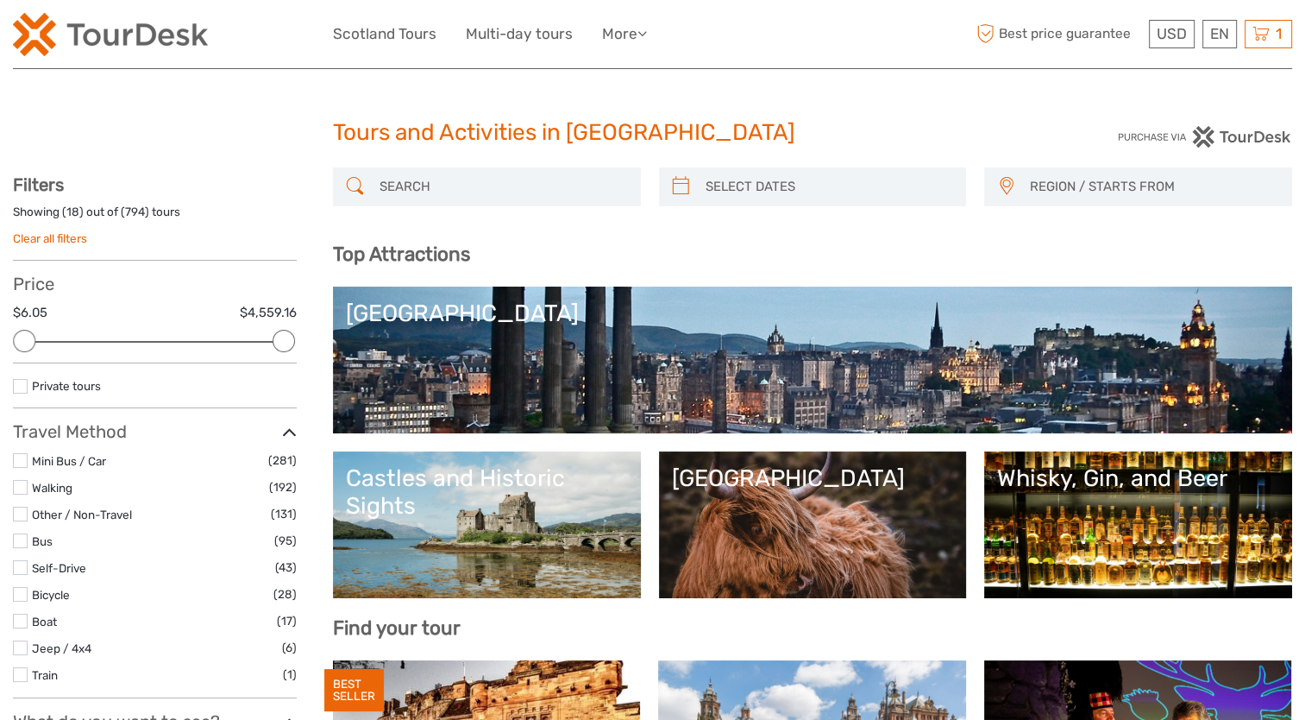
click at [410, 194] on input "search" at bounding box center [503, 187] width 260 height 30
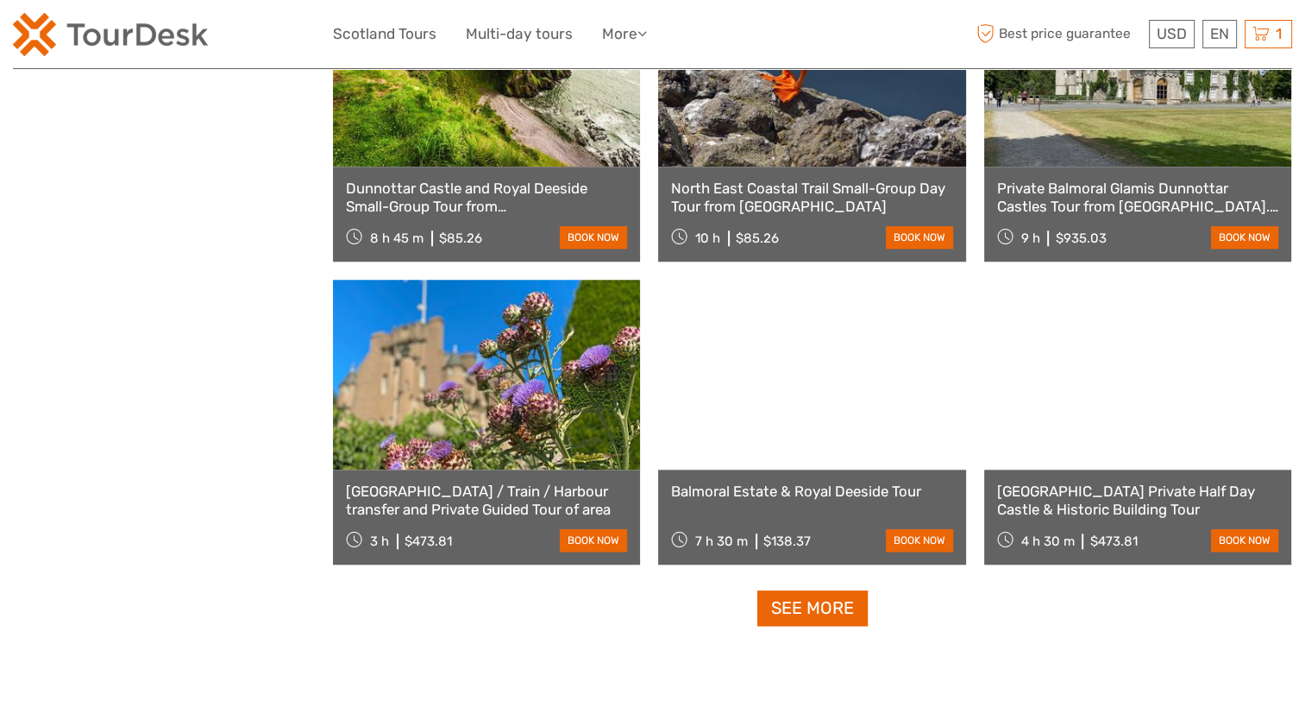
scroll to position [1527, 0]
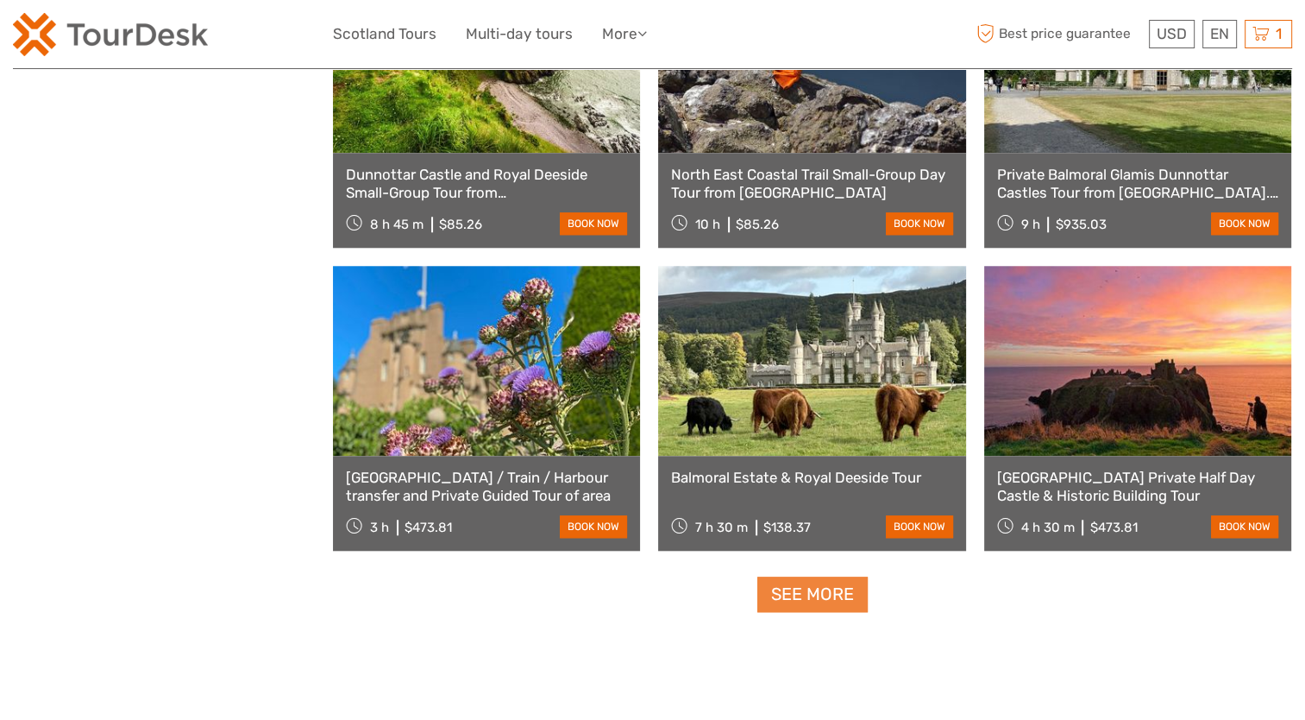
type input "aberdeen"
click at [815, 586] on link "See more" at bounding box center [812, 593] width 110 height 35
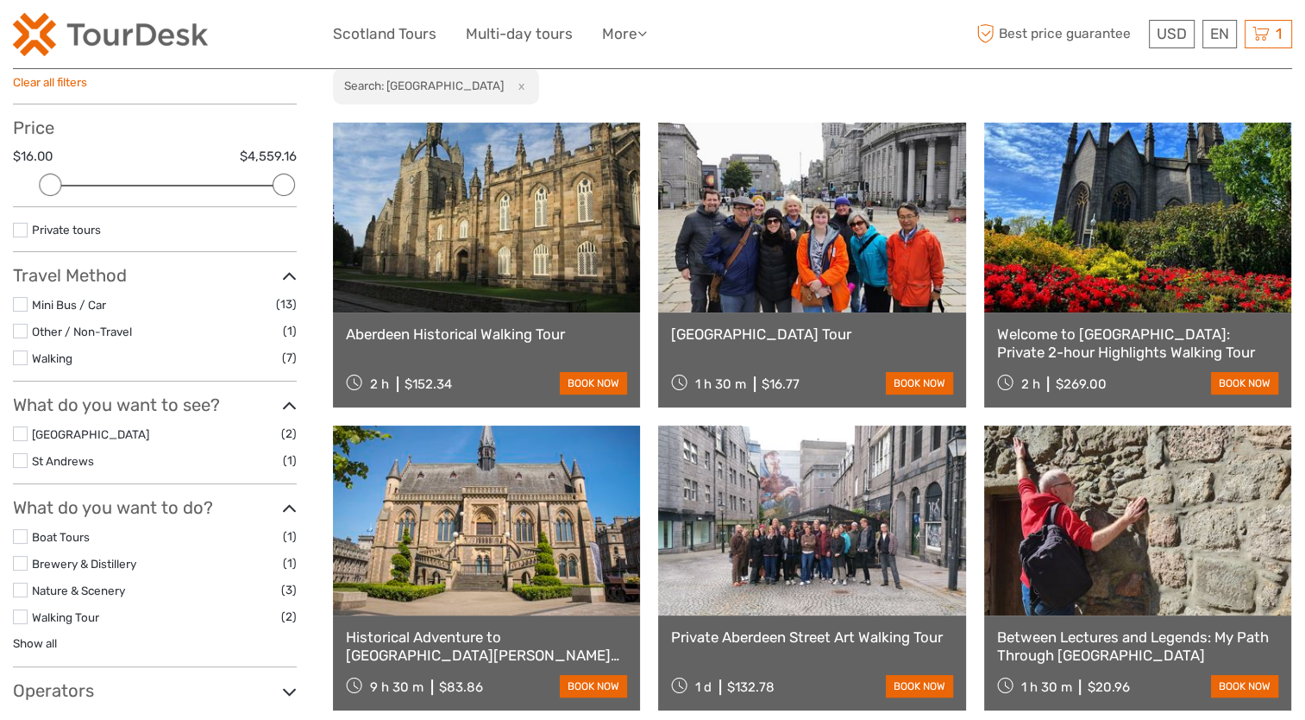
scroll to position [25, 0]
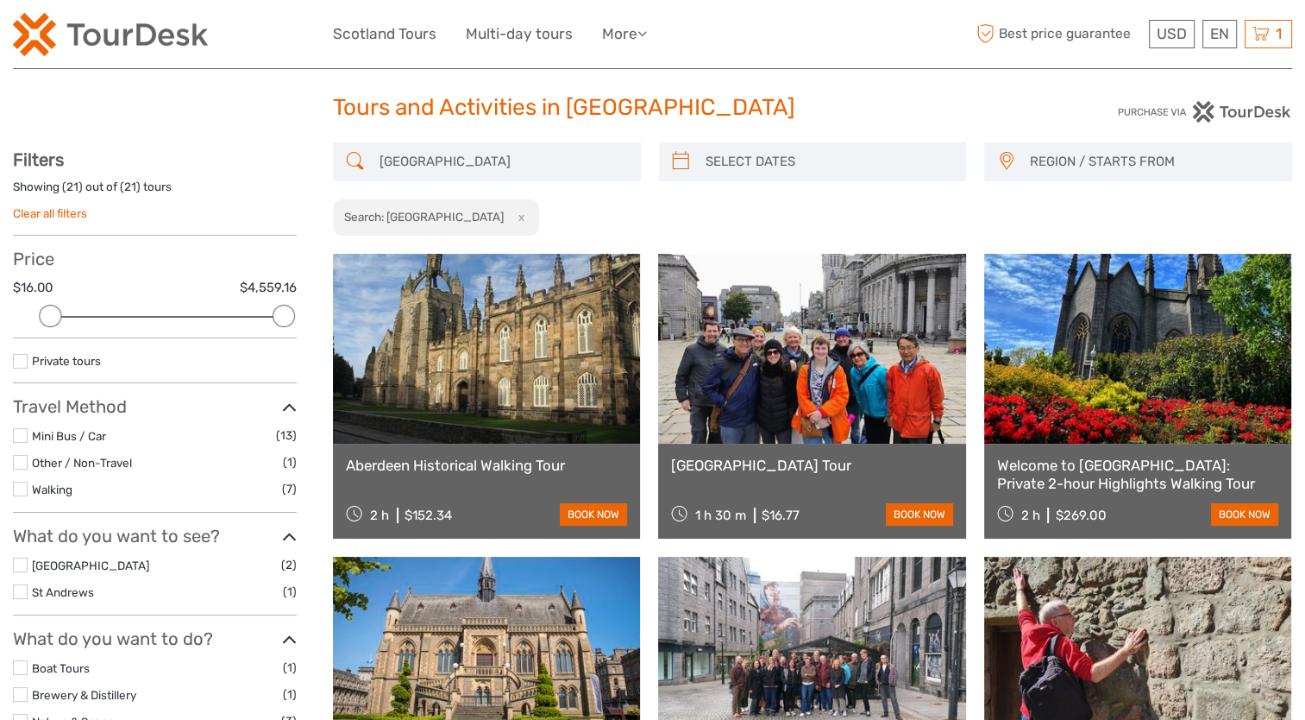
click at [456, 456] on link "Aberdeen Historical Walking Tour" at bounding box center [486, 464] width 281 height 17
click at [760, 463] on link "[GEOGRAPHIC_DATA] Tour" at bounding box center [811, 464] width 281 height 17
click at [506, 217] on button "x" at bounding box center [517, 217] width 23 height 18
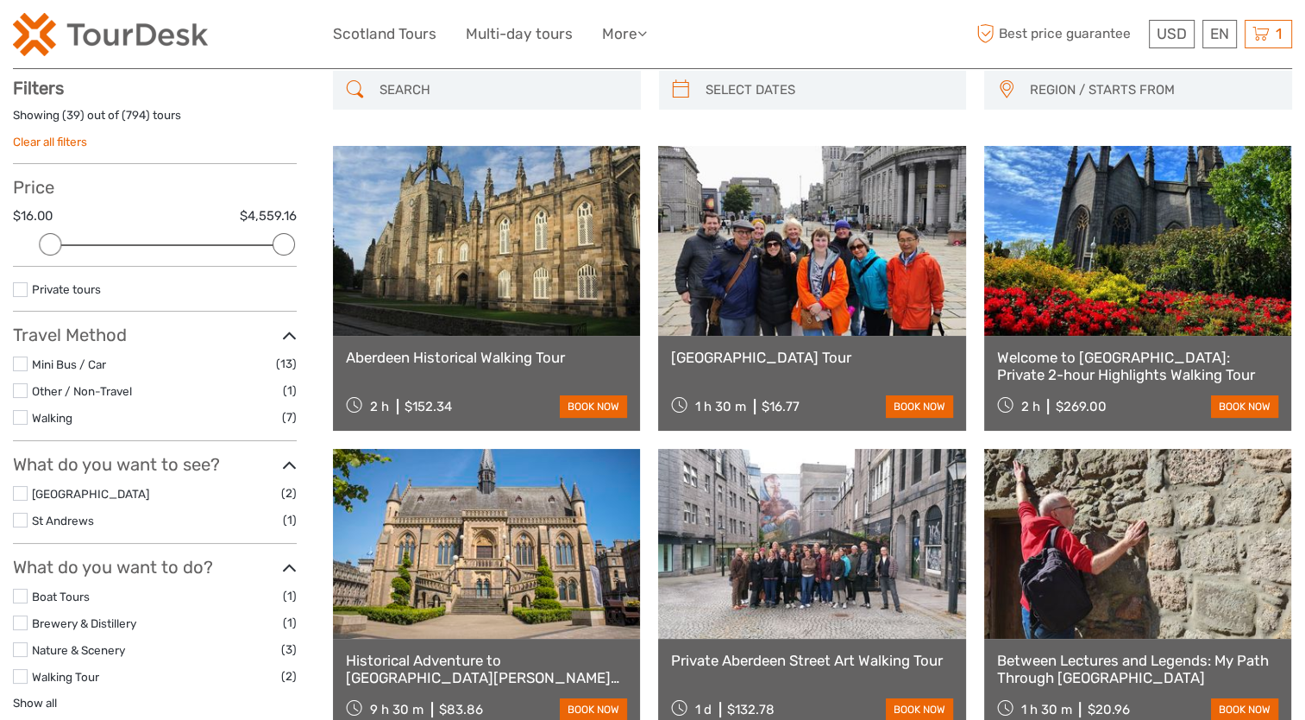
scroll to position [97, 0]
click at [452, 96] on input "search" at bounding box center [503, 89] width 260 height 30
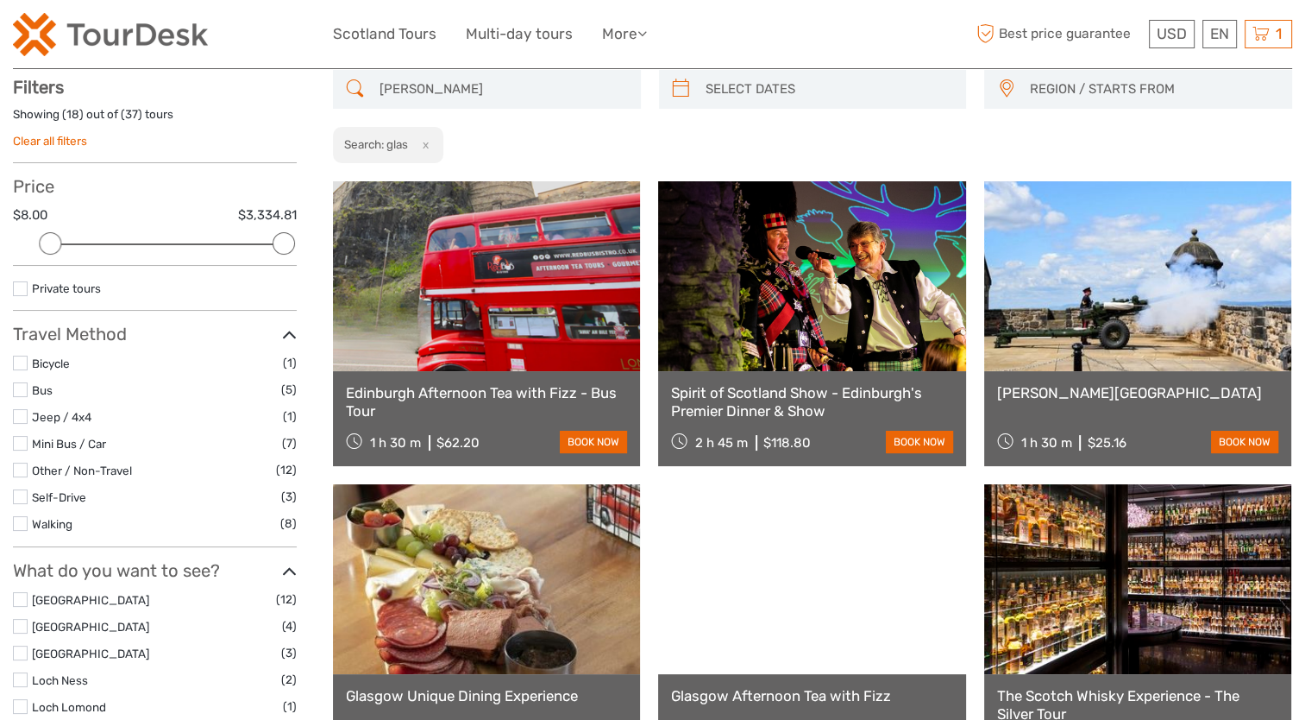
type input "glasgow"
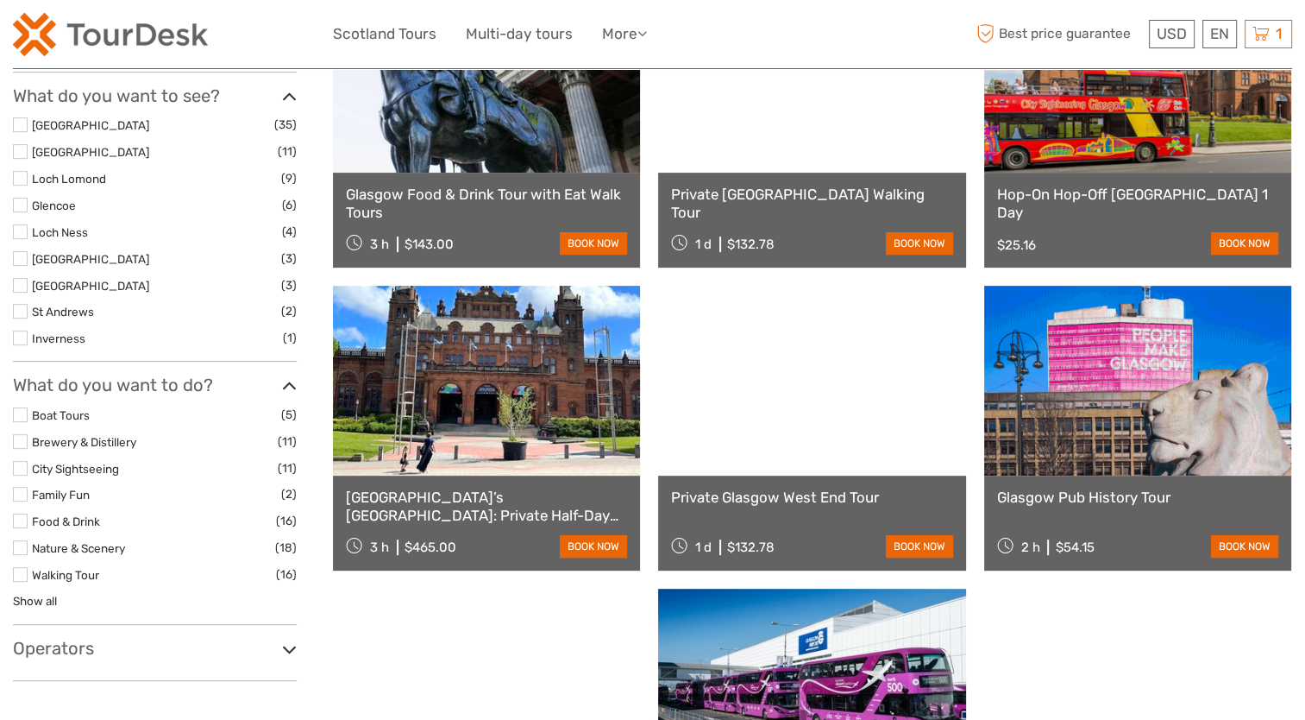
scroll to position [597, 0]
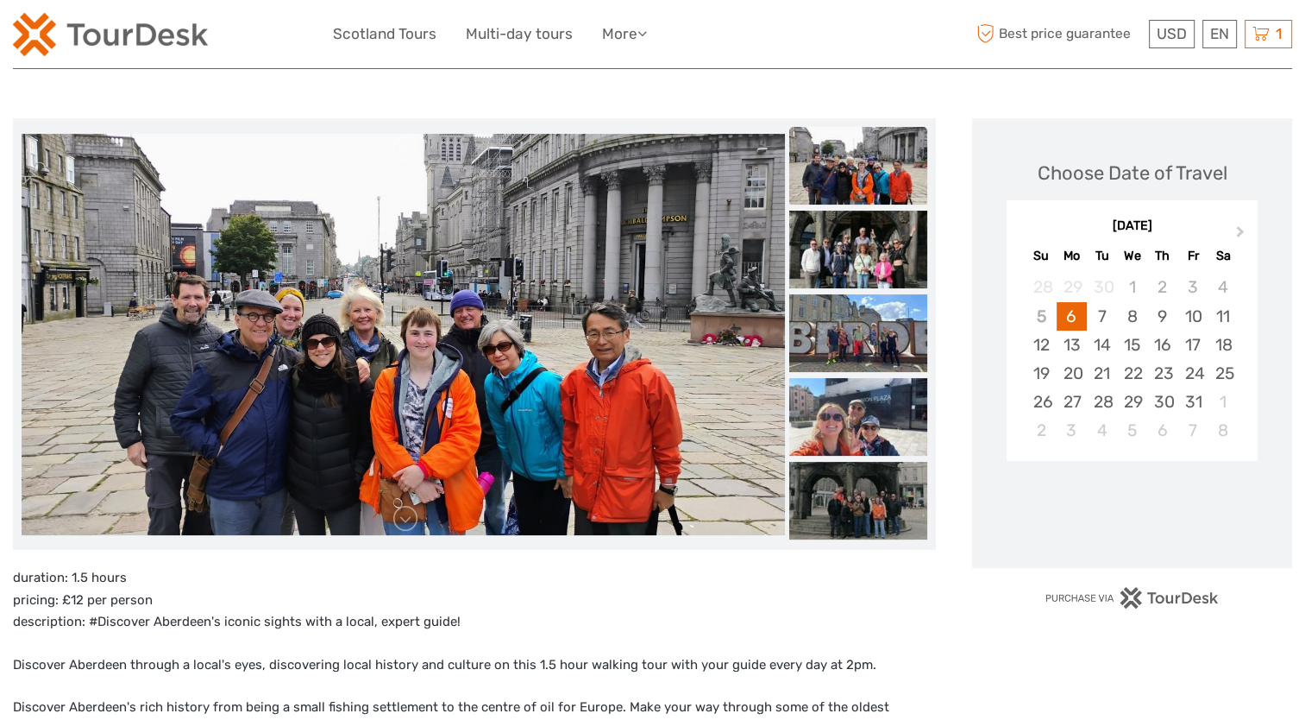
scroll to position [169, 0]
click at [865, 270] on img at bounding box center [858, 249] width 138 height 78
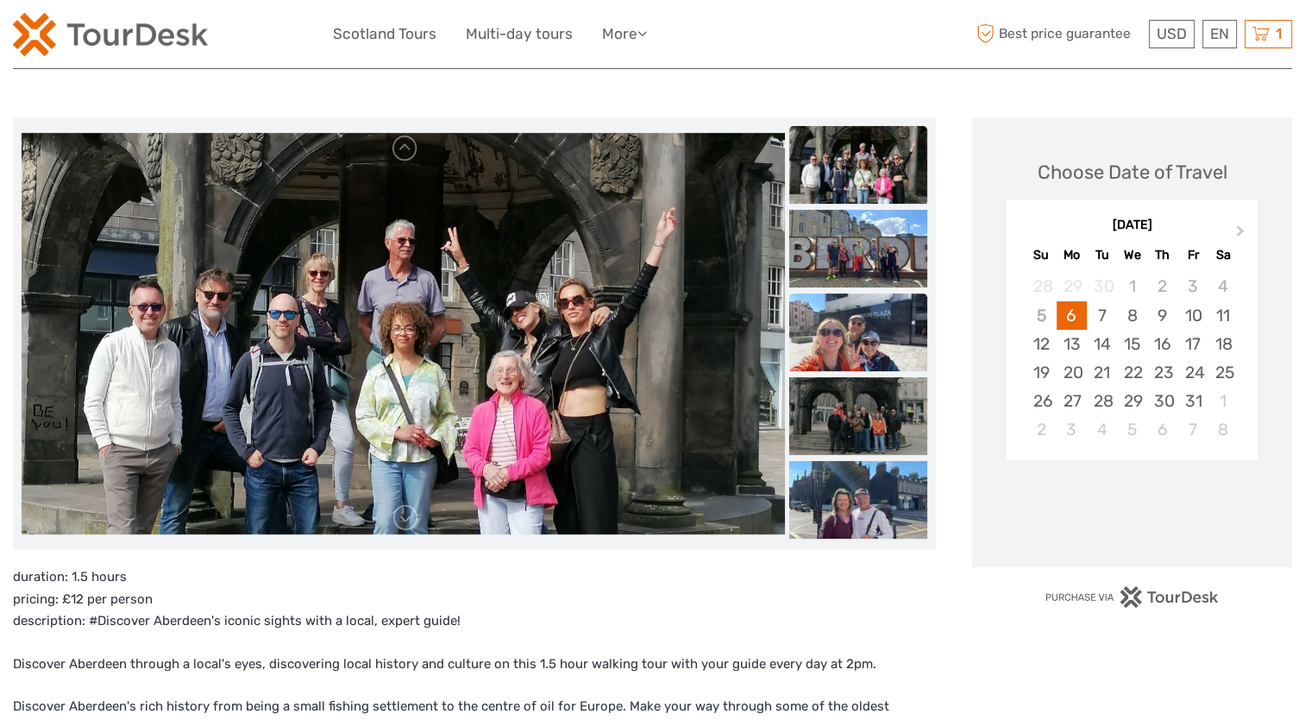
click at [857, 319] on img at bounding box center [858, 332] width 138 height 78
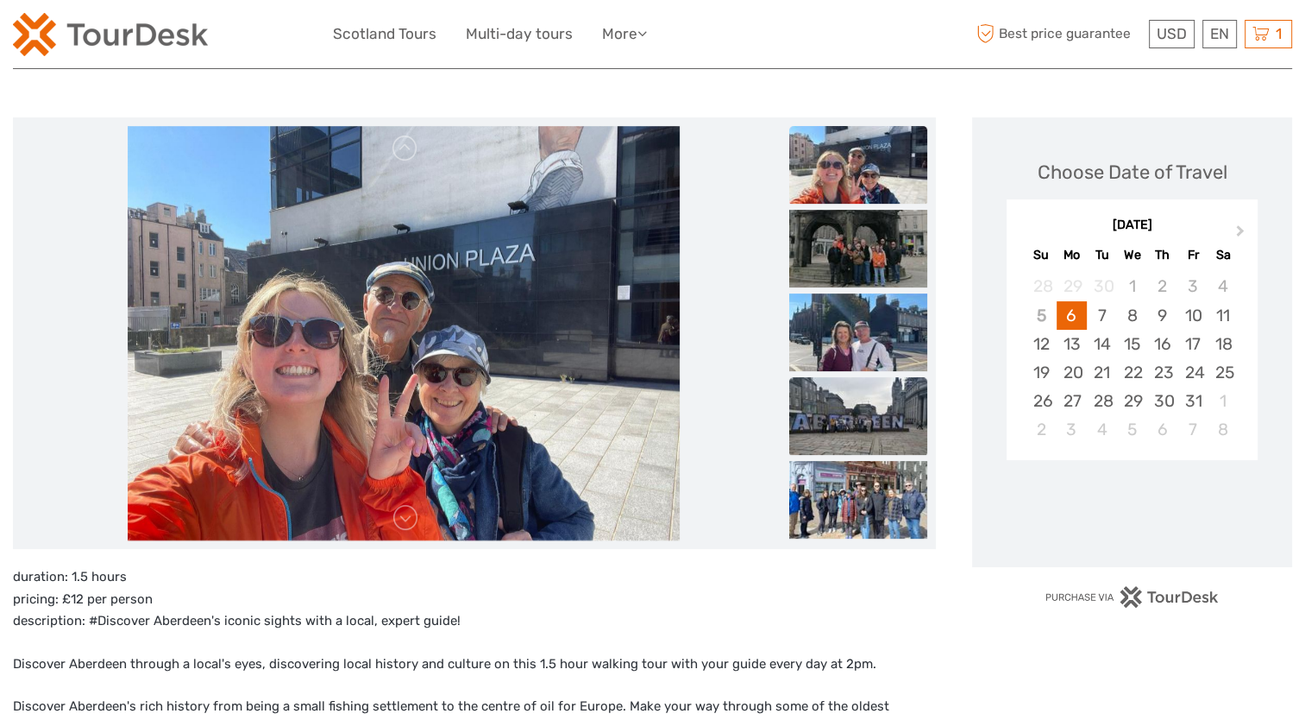
click at [857, 407] on img at bounding box center [858, 416] width 138 height 78
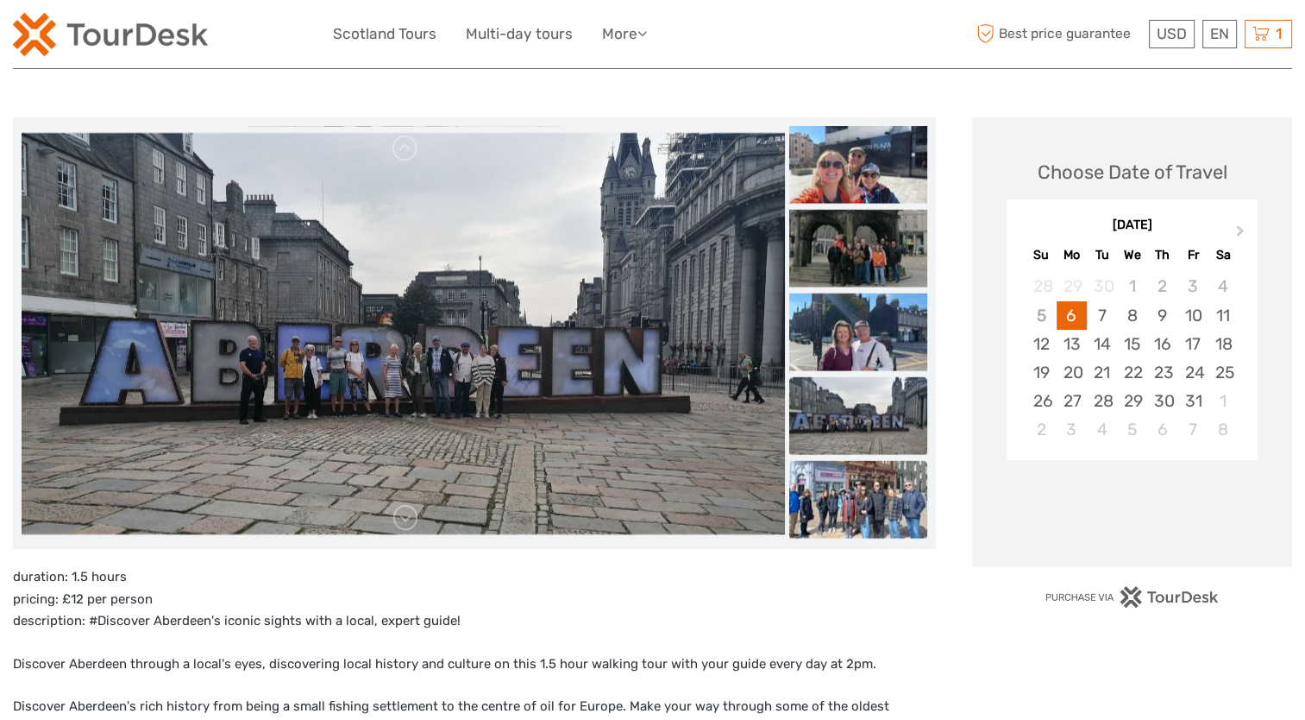
click at [858, 481] on img at bounding box center [858, 500] width 138 height 78
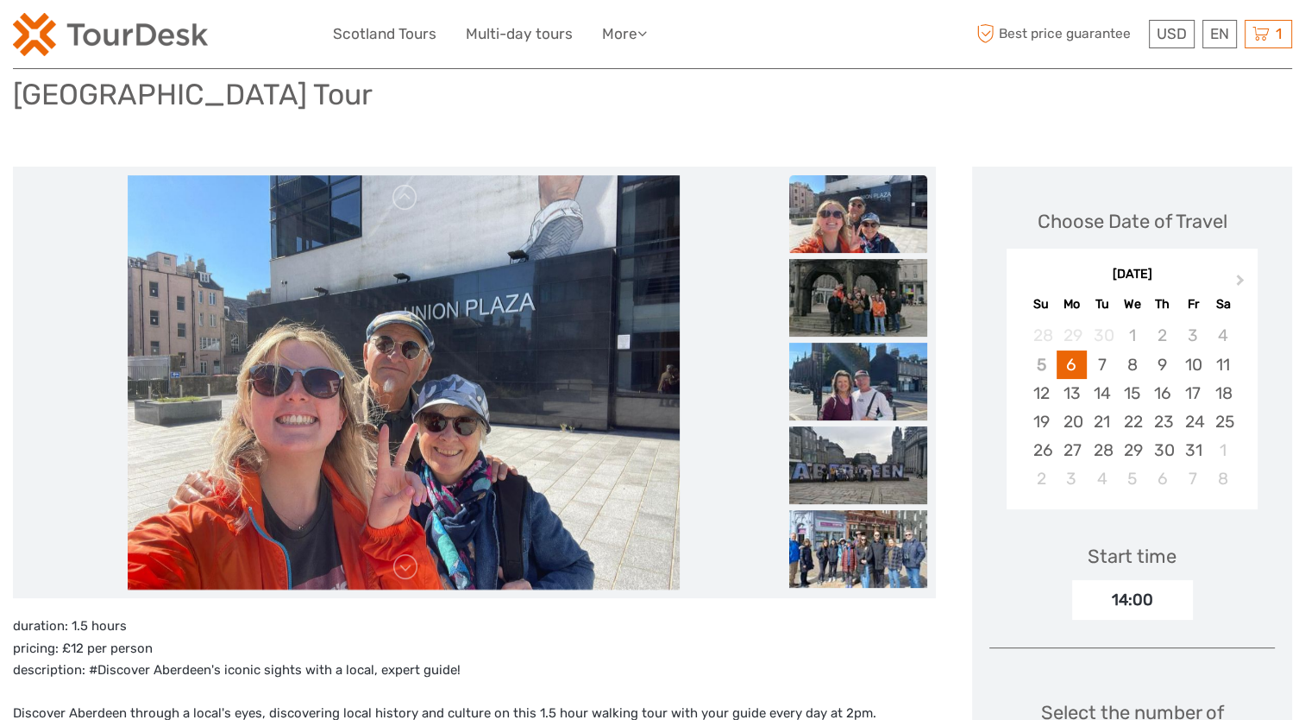
scroll to position [119, 0]
click at [1111, 623] on div "Choose Date of Travel Next Month [DATE] Su Mo Tu We Th Fr Sa 28 29 30 1 2 3 4 5…" at bounding box center [1132, 625] width 320 height 917
click at [1132, 600] on div "14:00" at bounding box center [1132, 601] width 121 height 40
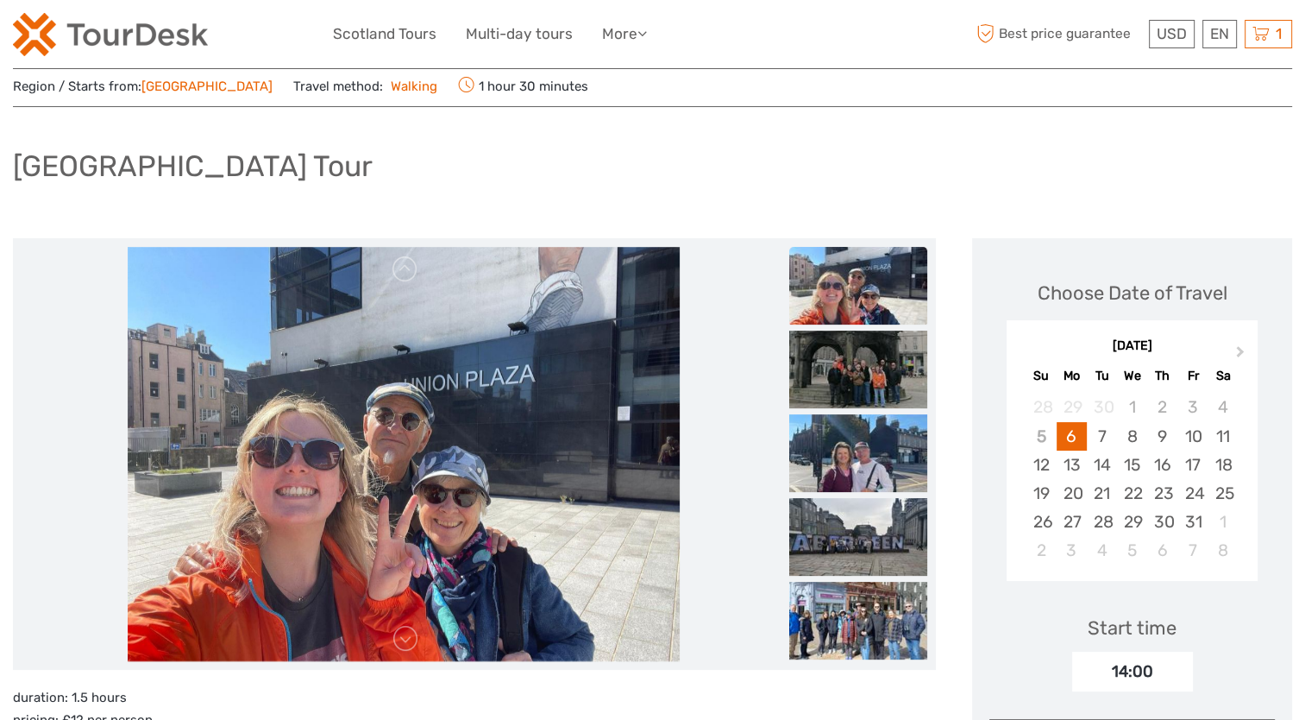
scroll to position [0, 0]
